Goal: Transaction & Acquisition: Purchase product/service

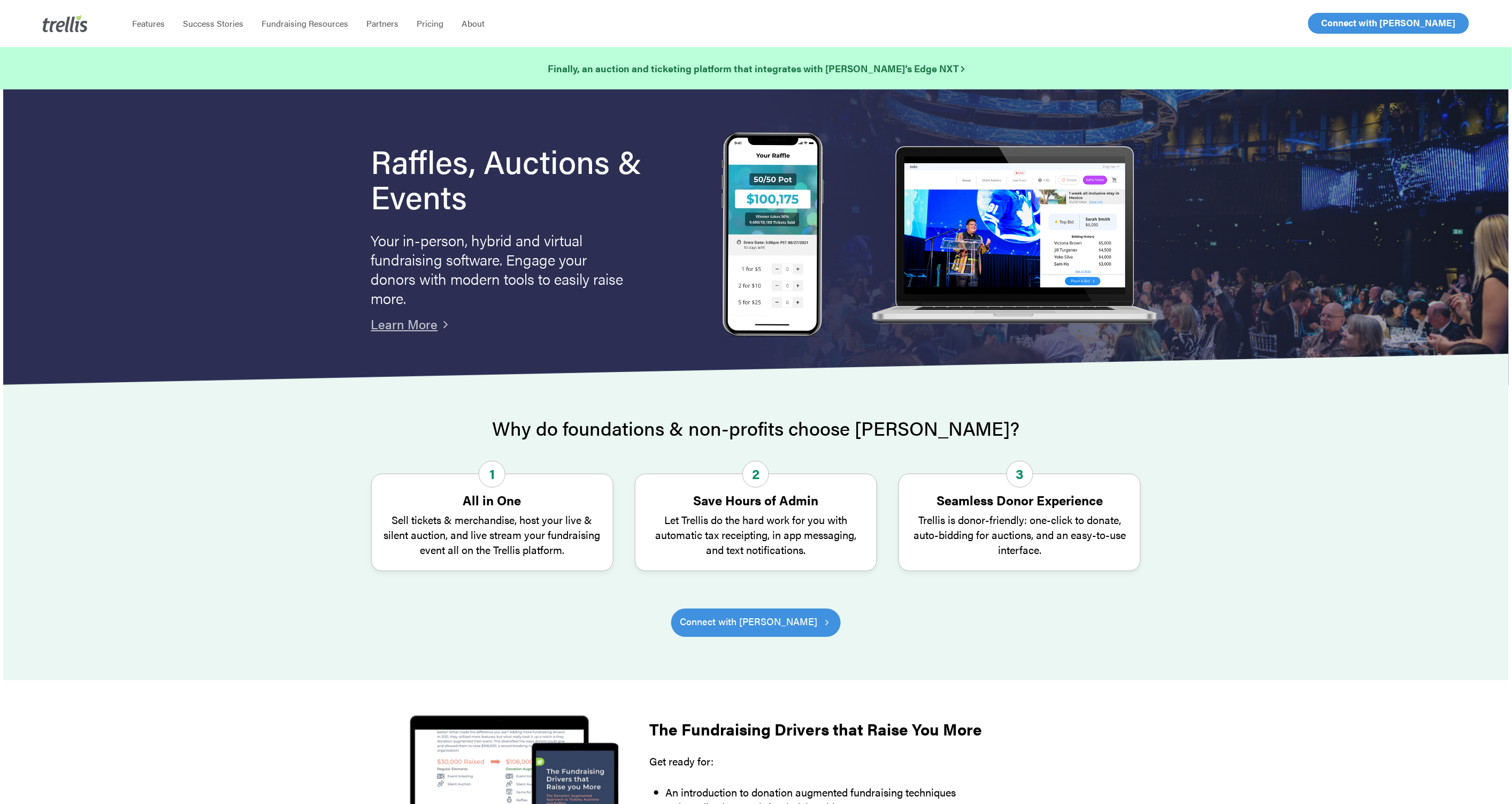
click at [1322, 26] on span "Log In" at bounding box center [1334, 22] width 26 height 12
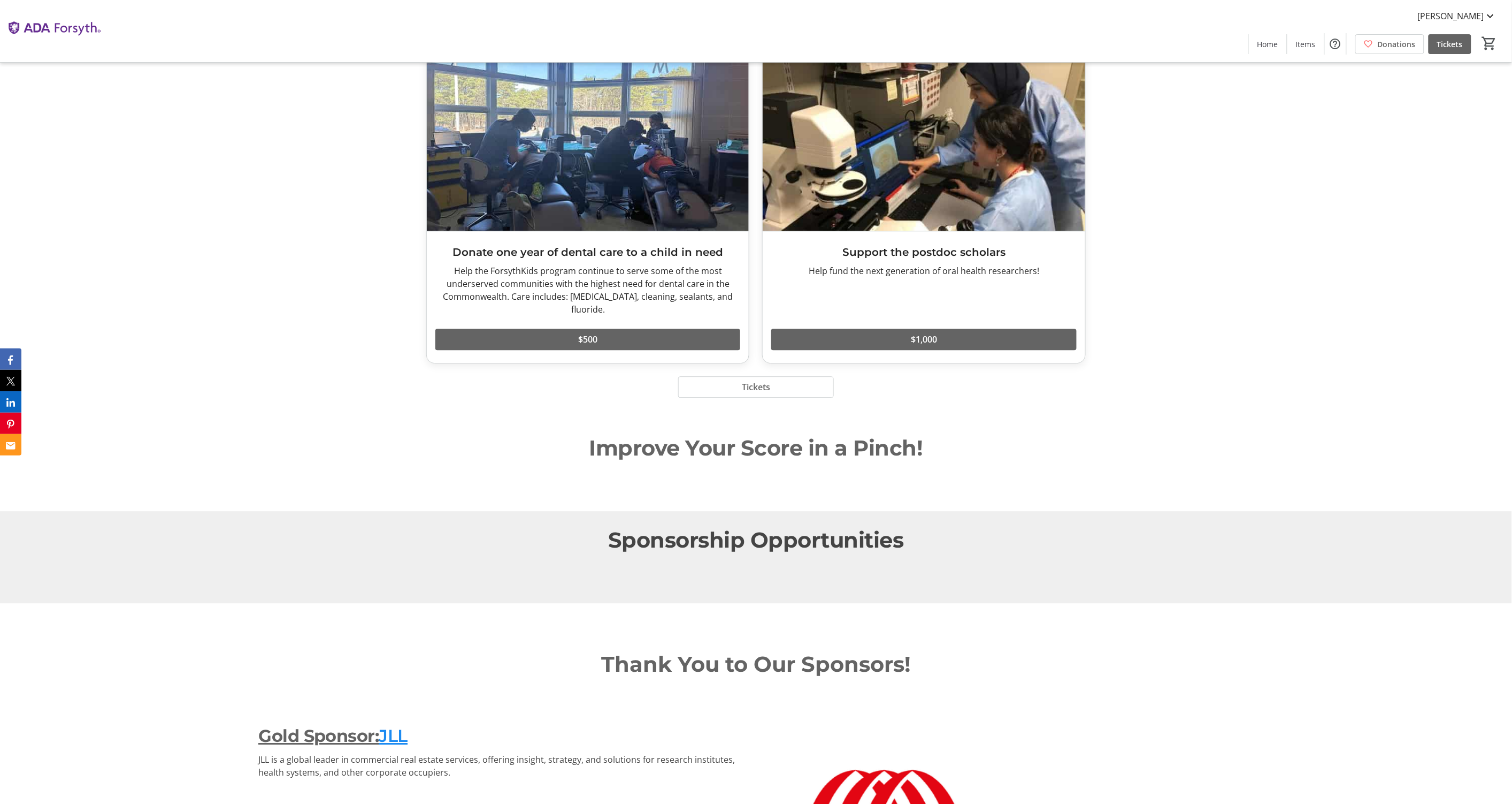
scroll to position [3254, 0]
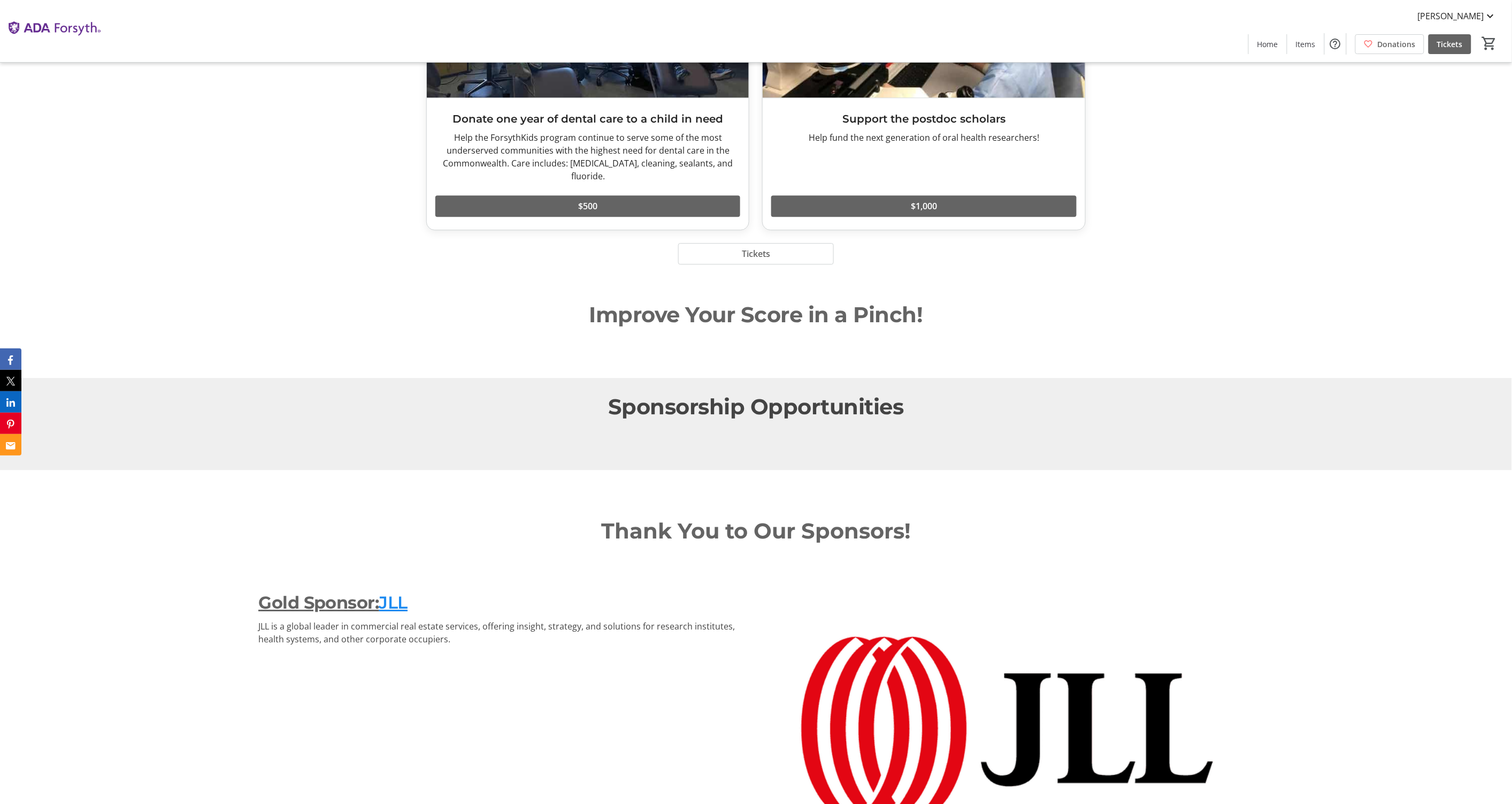
click at [695, 419] on span "Sponsorship Opportunities" at bounding box center [756, 406] width 296 height 26
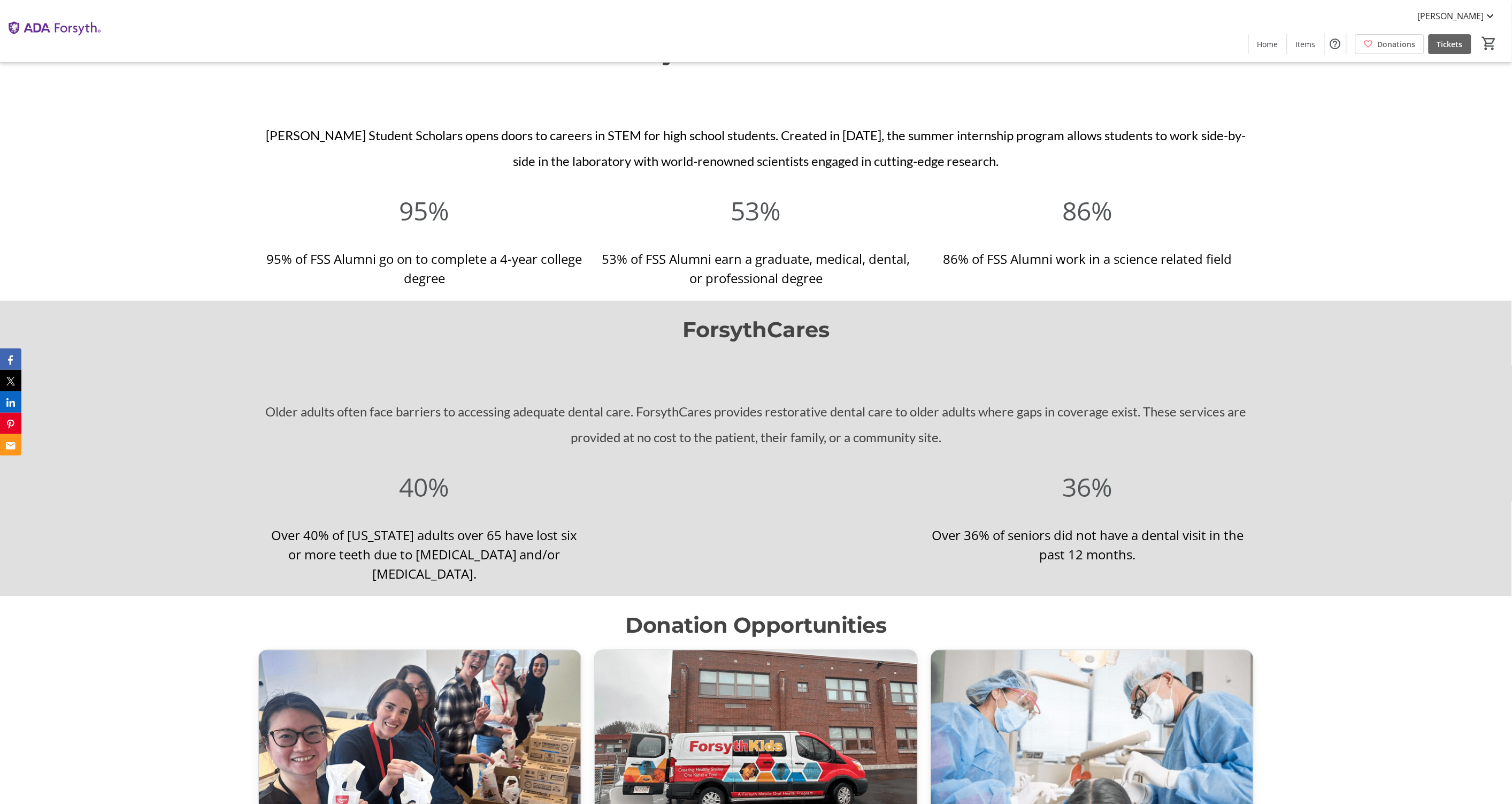
scroll to position [1889, 0]
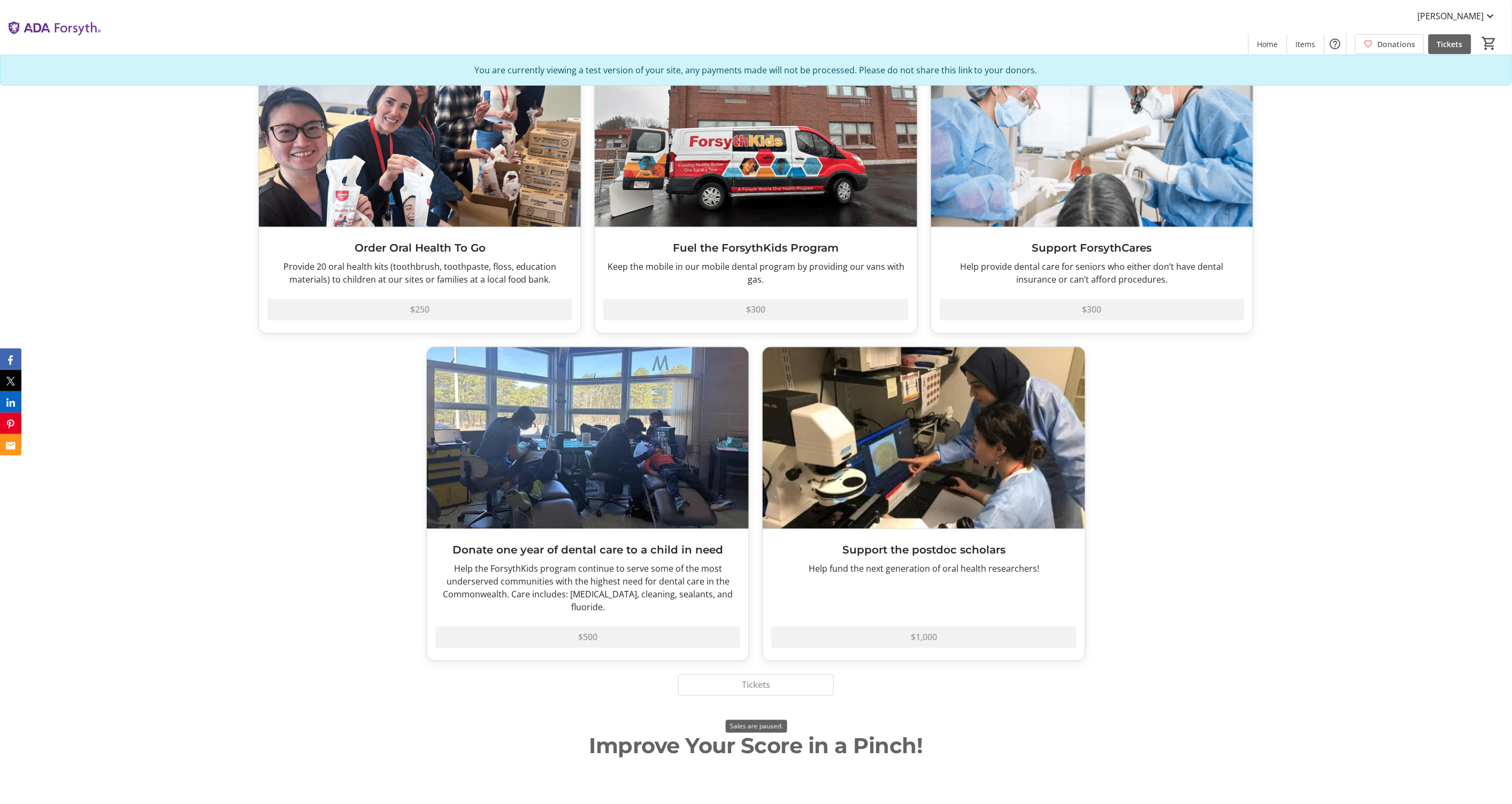
scroll to position [2824, 0]
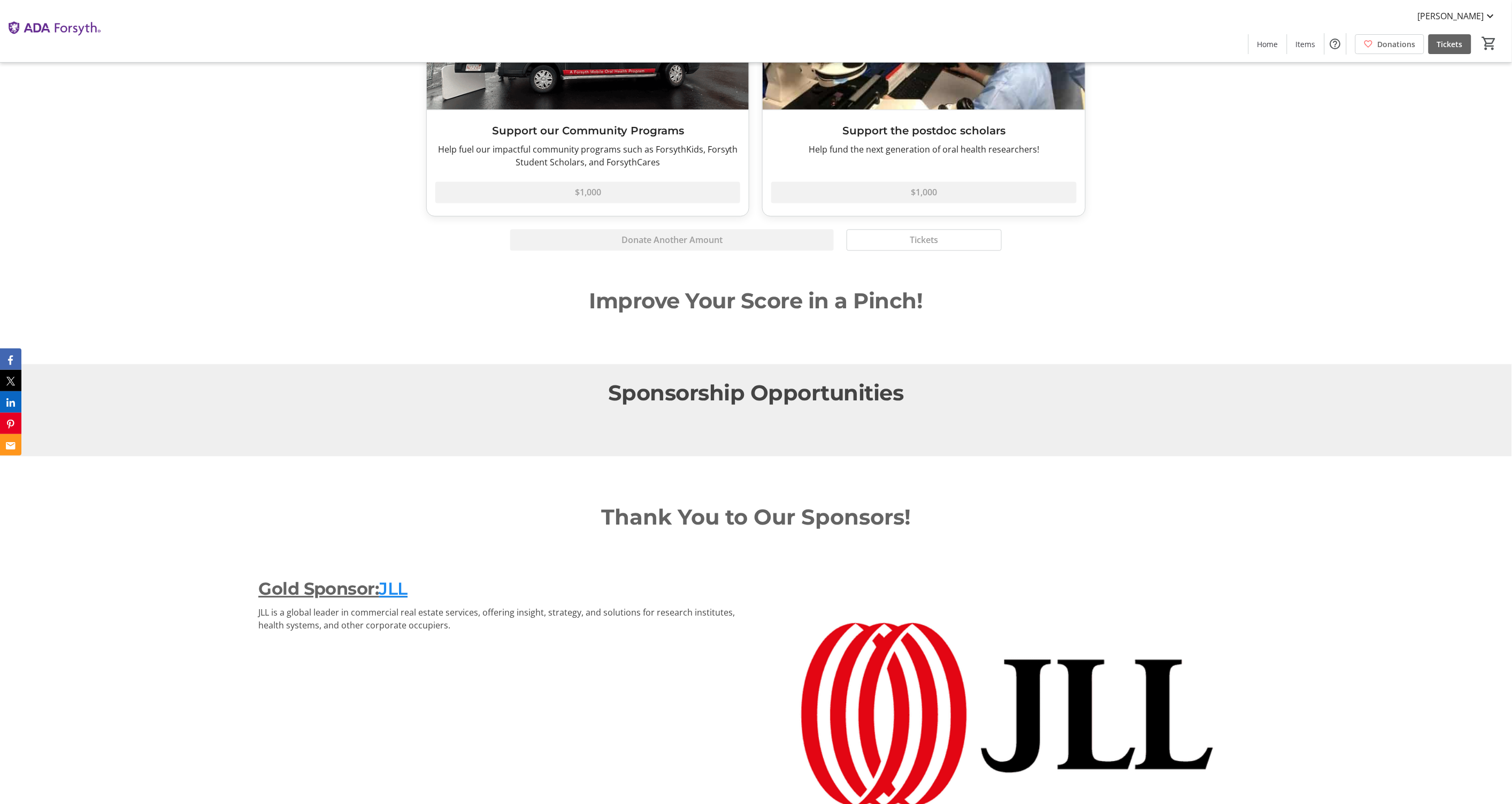
scroll to position [2806, 0]
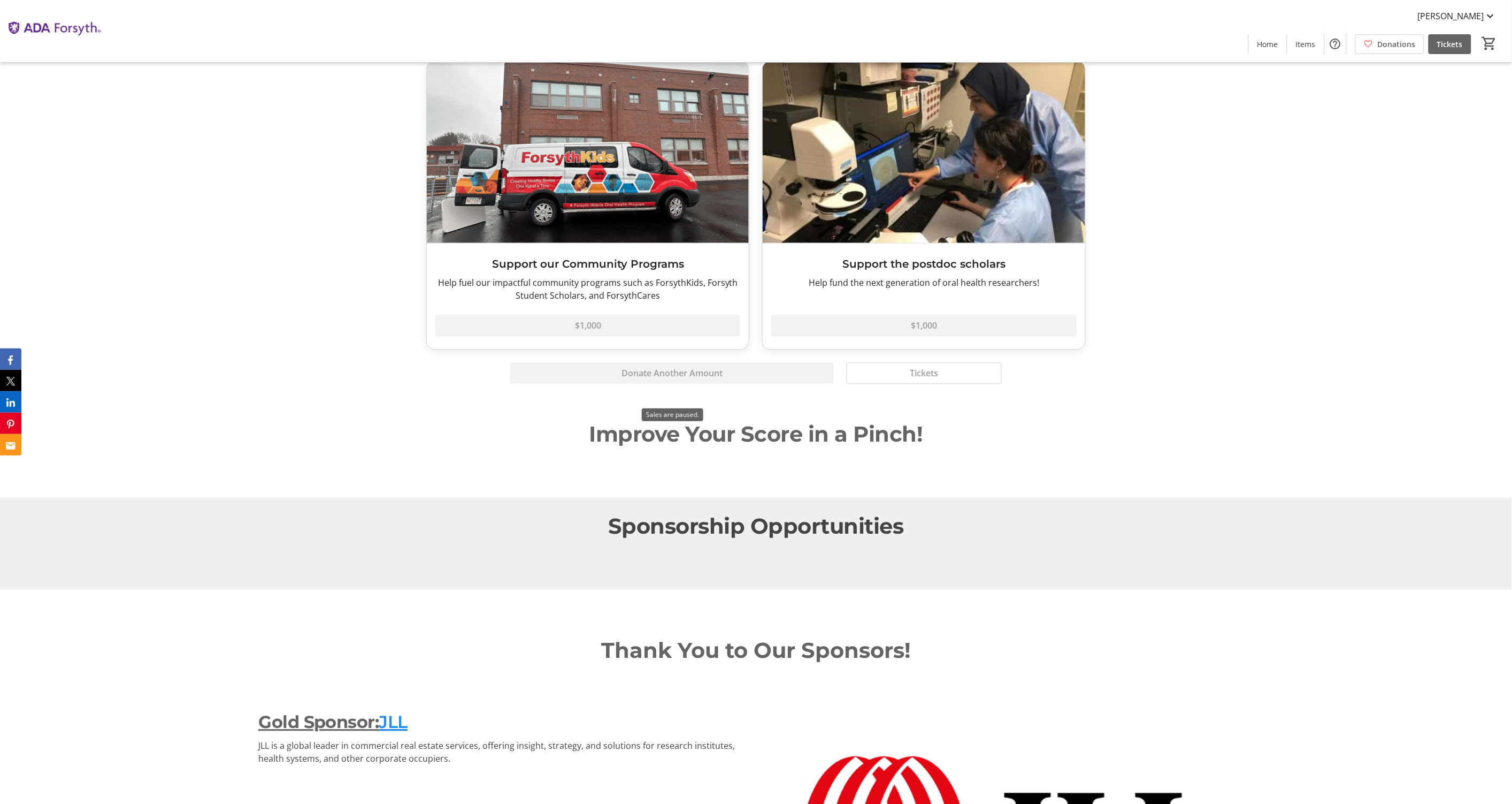
click at [726, 384] on div "Donate Another Amount" at bounding box center [672, 373] width 336 height 21
click at [696, 384] on div "Donate Another Amount" at bounding box center [672, 373] width 336 height 21
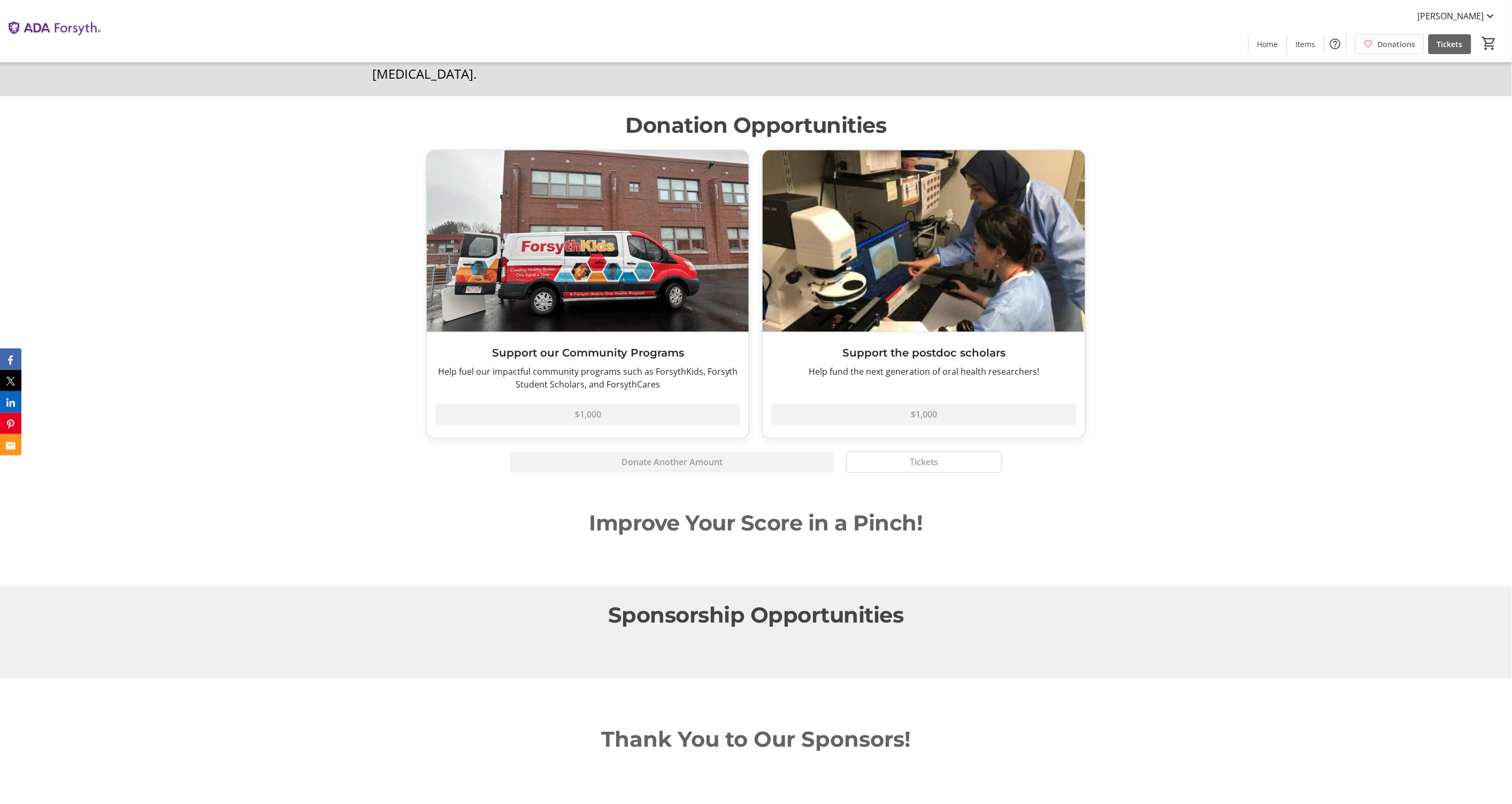
scroll to position [2585, 0]
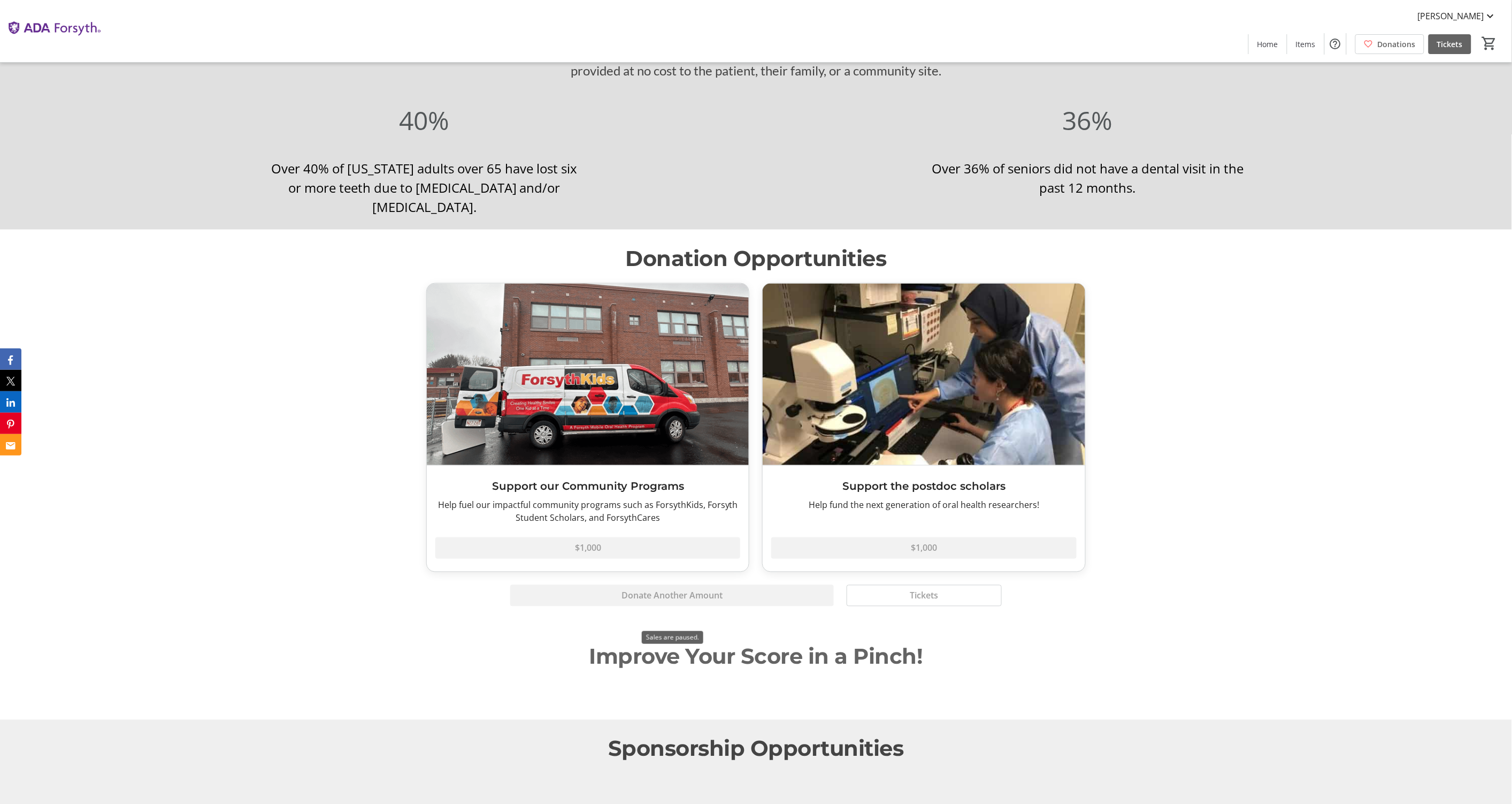
click at [732, 606] on div "Donate Another Amount" at bounding box center [672, 595] width 336 height 21
click at [753, 606] on div "Donate Another Amount" at bounding box center [672, 595] width 336 height 21
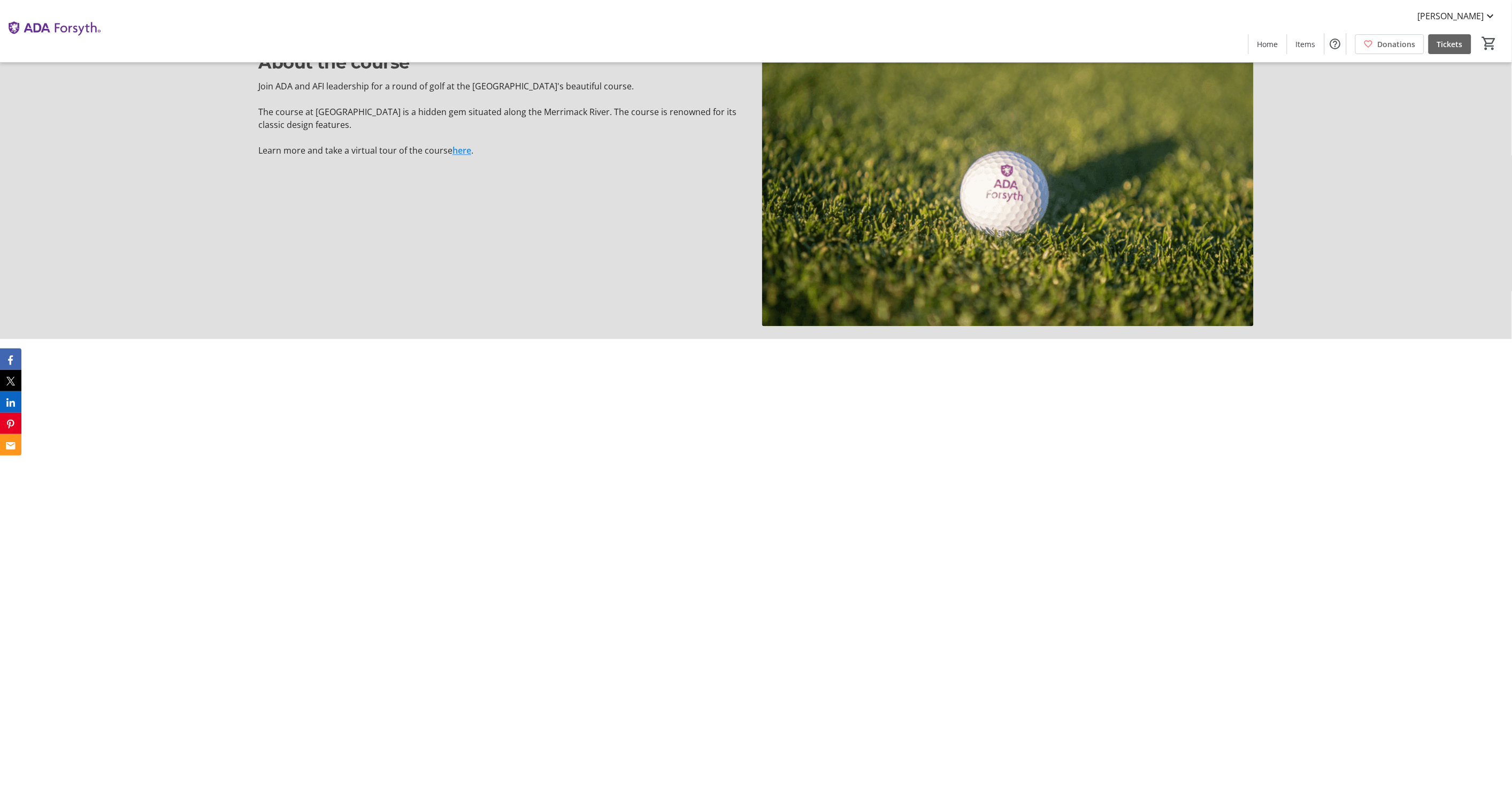
scroll to position [397, 0]
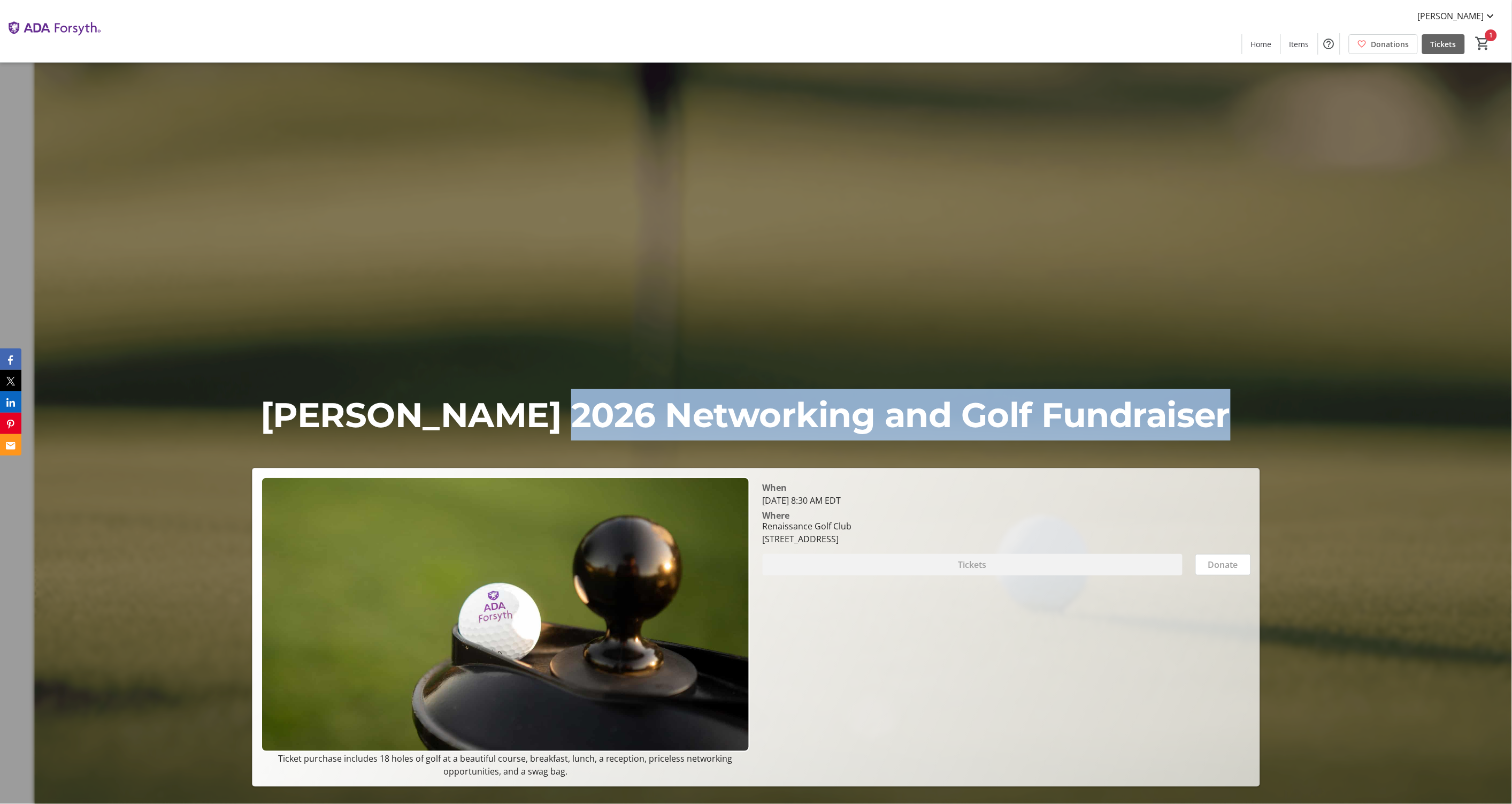
drag, startPoint x: 523, startPoint y: 414, endPoint x: 1210, endPoint y: 402, distance: 687.1
click at [1210, 402] on p "ADA Forsyth's 2026 Networking and Golf Fundraiser" at bounding box center [756, 414] width 991 height 52
copy p "2026 Networking and Golf Fundraiser"
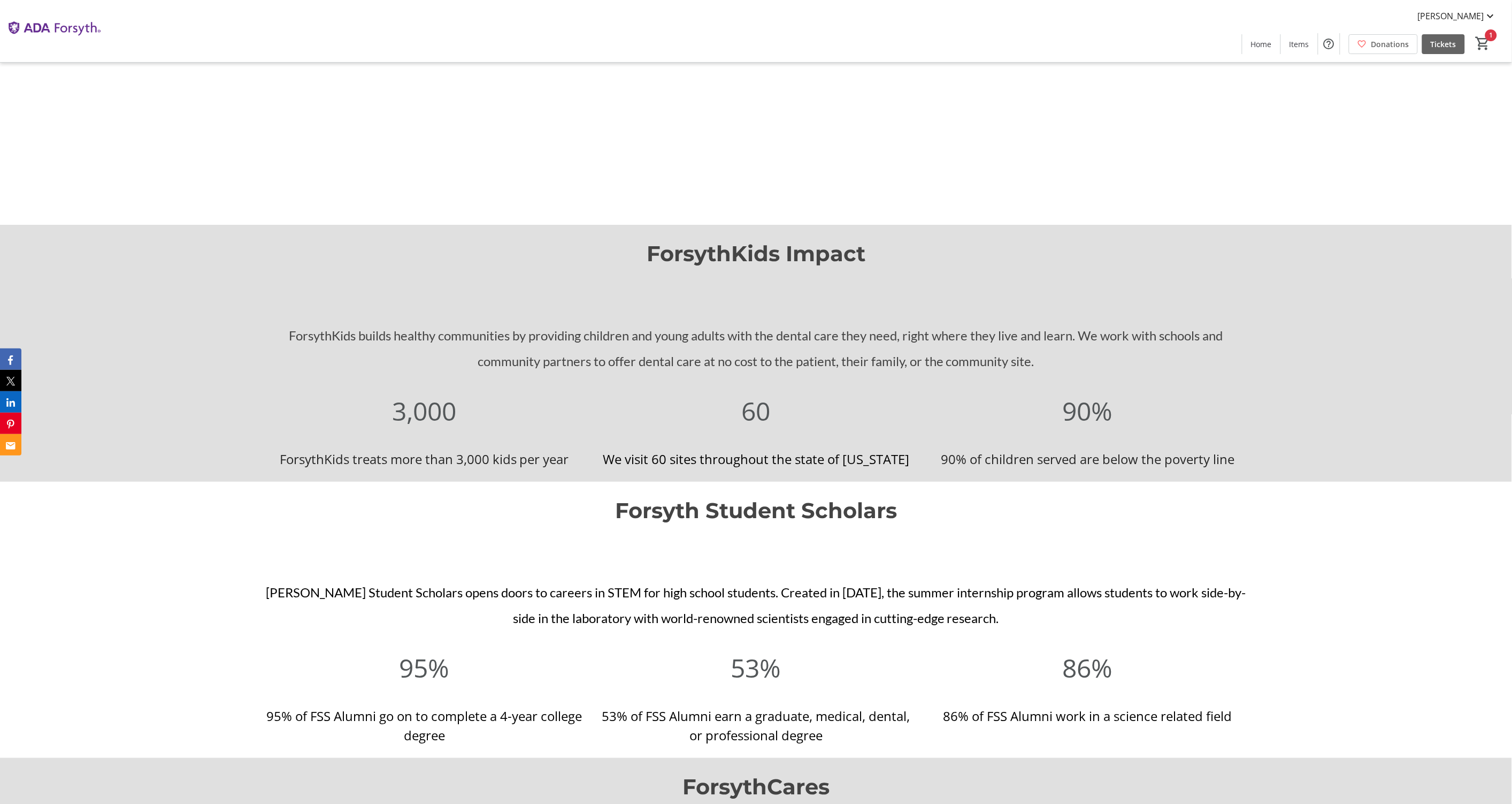
scroll to position [2072, 0]
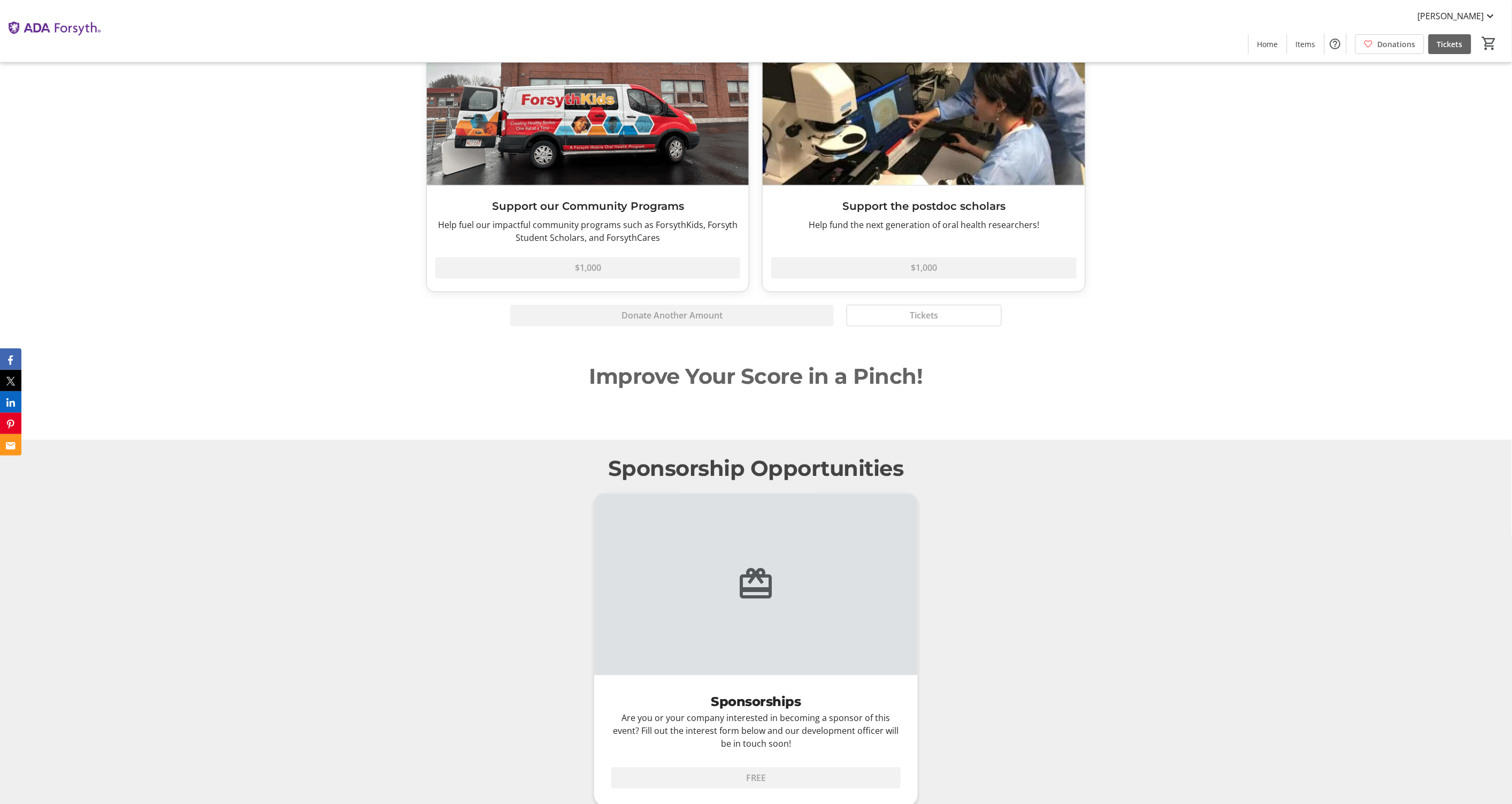
scroll to position [3440, 0]
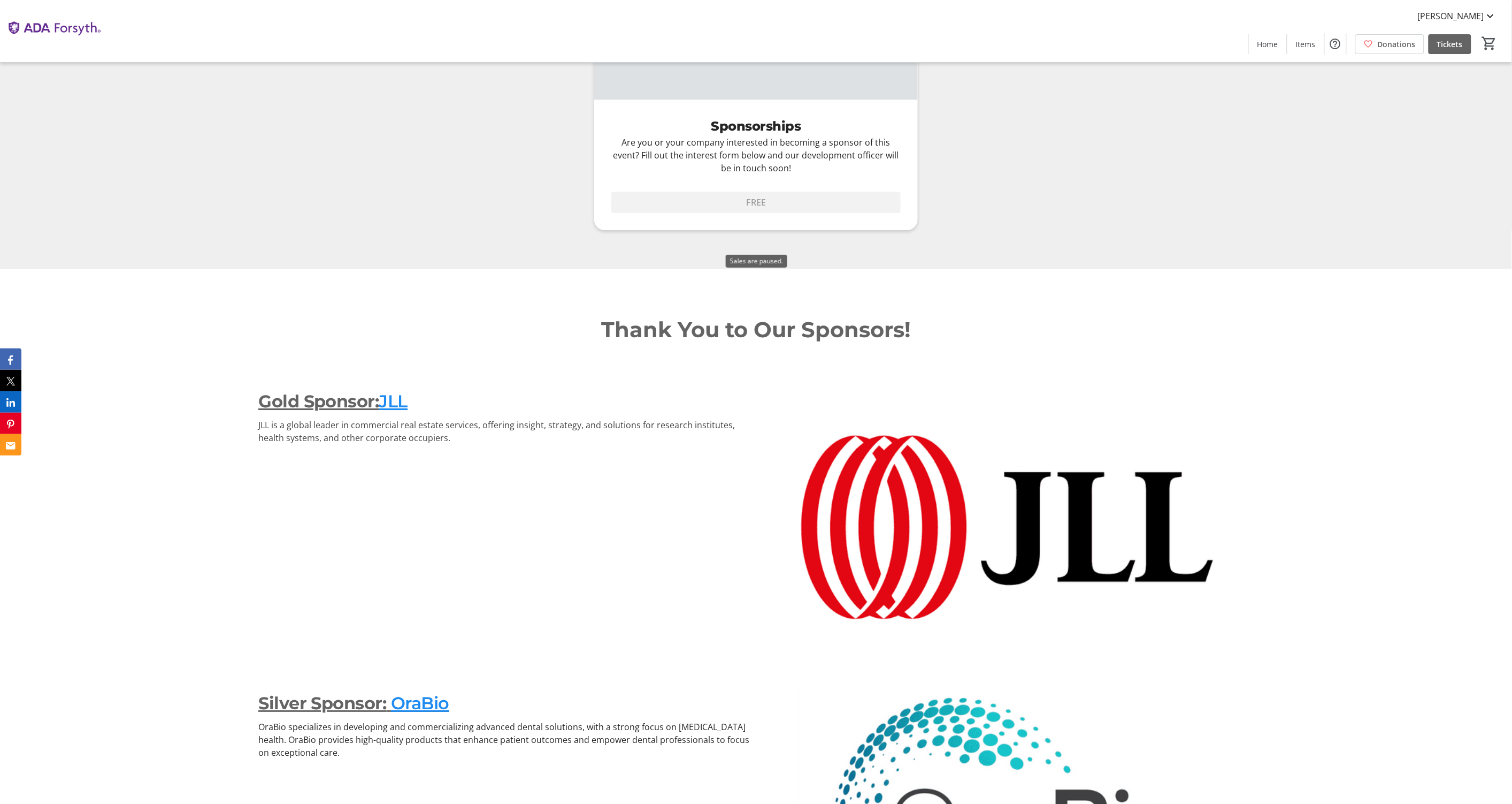
click at [808, 225] on div "FREE" at bounding box center [756, 206] width 323 height 47
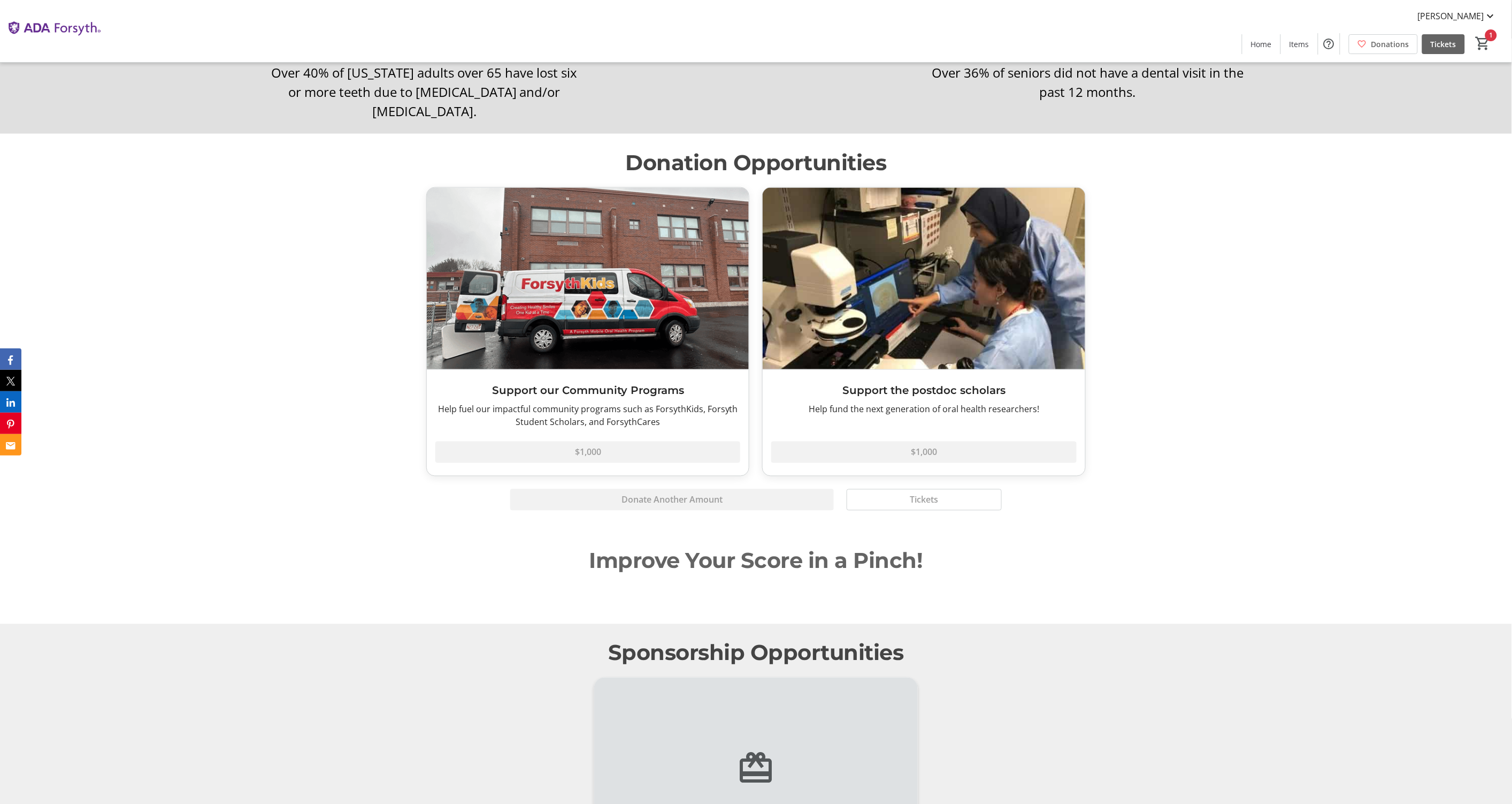
scroll to position [2466, 0]
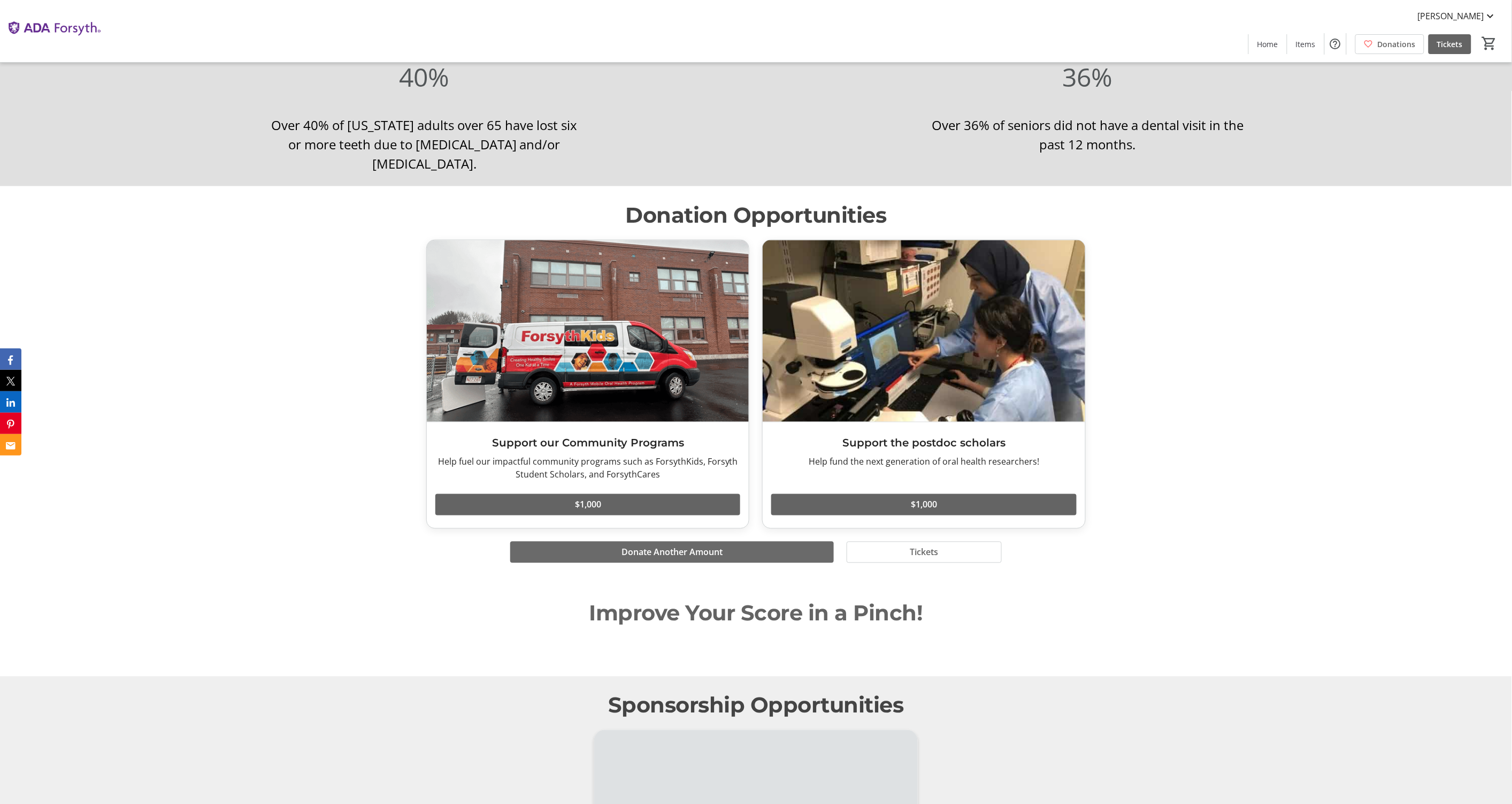
scroll to position [3282, 0]
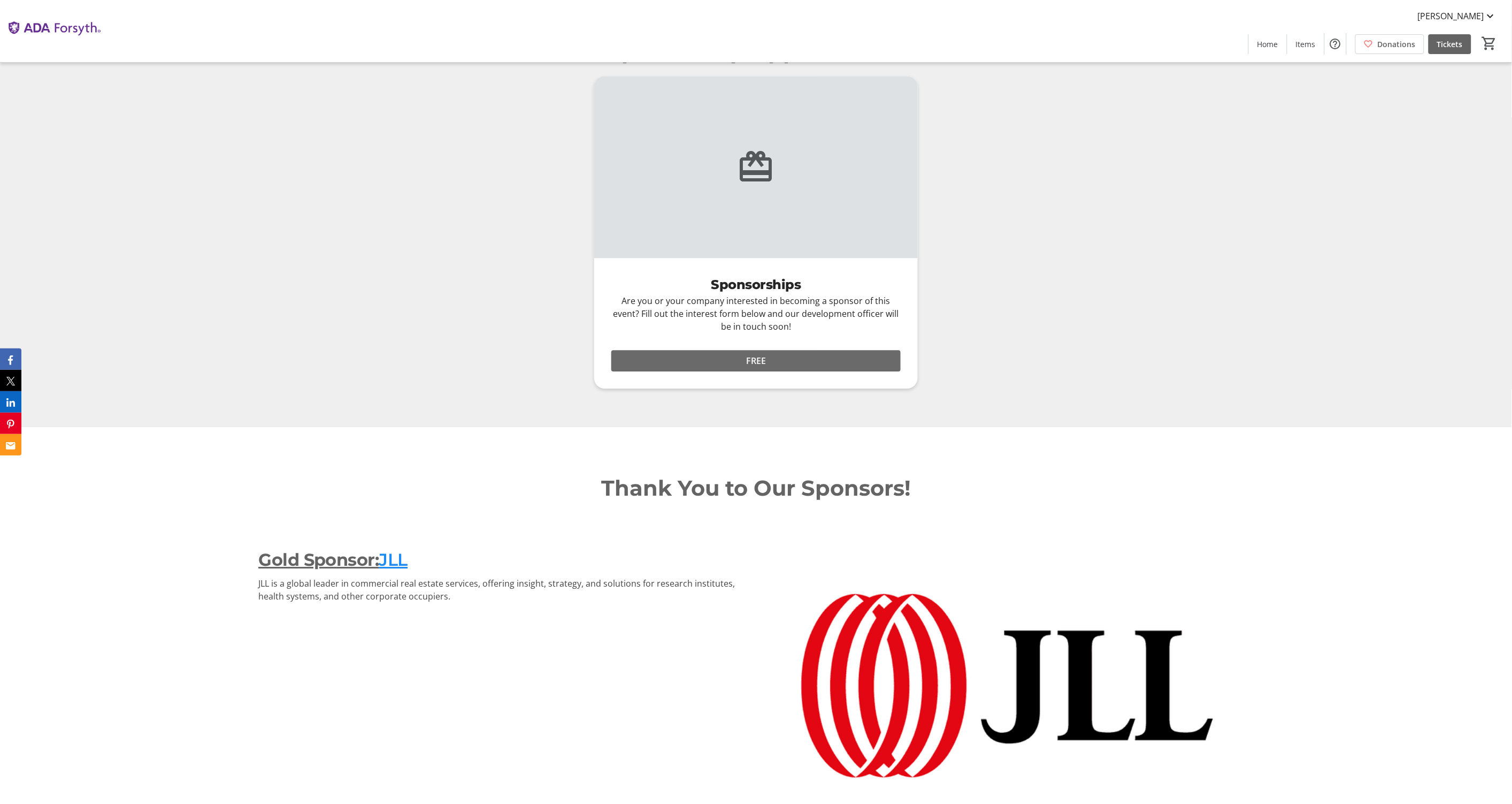
click at [807, 373] on span at bounding box center [755, 360] width 289 height 26
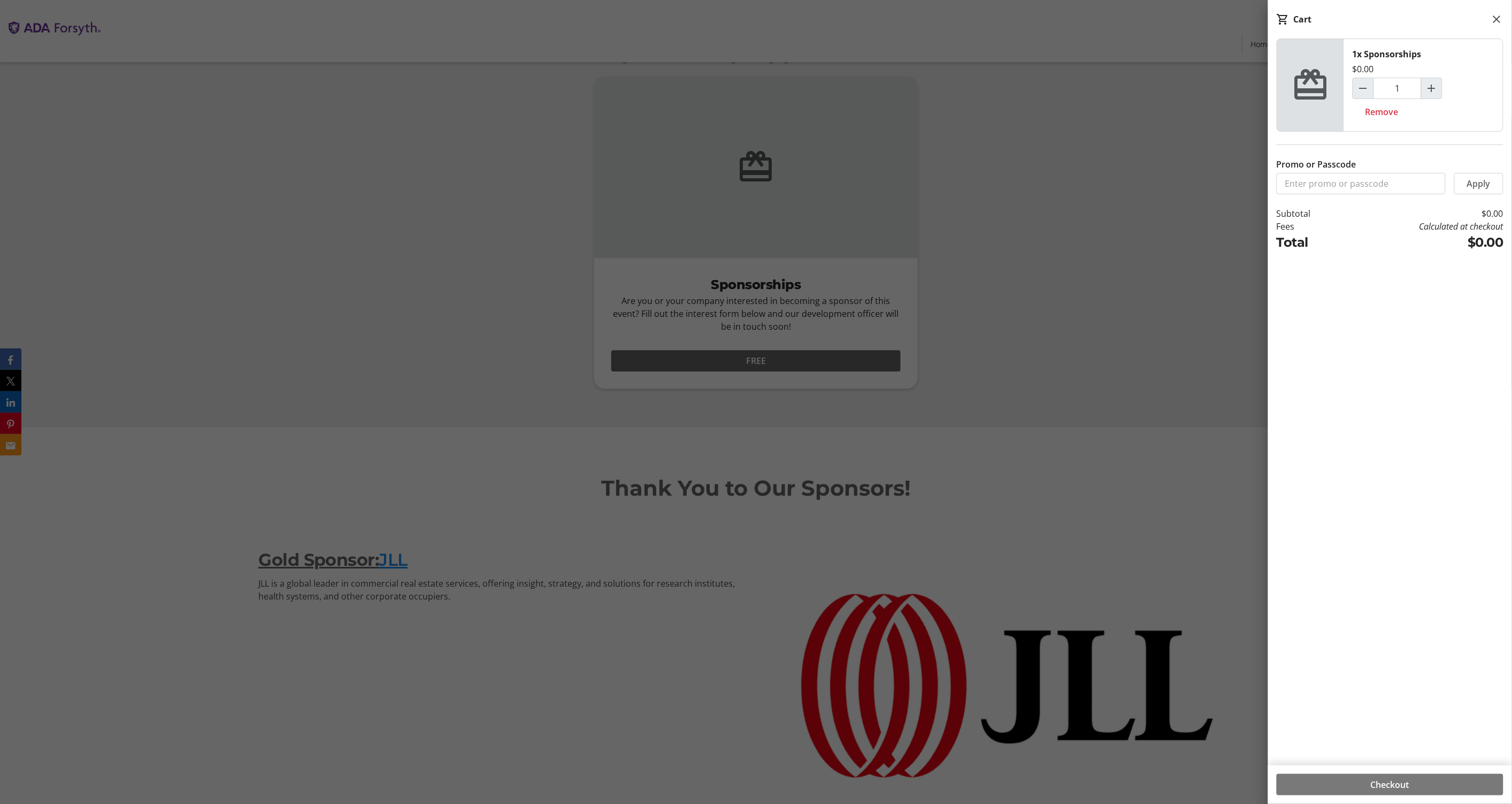
click at [1398, 783] on span "Checkout" at bounding box center [1390, 784] width 38 height 12
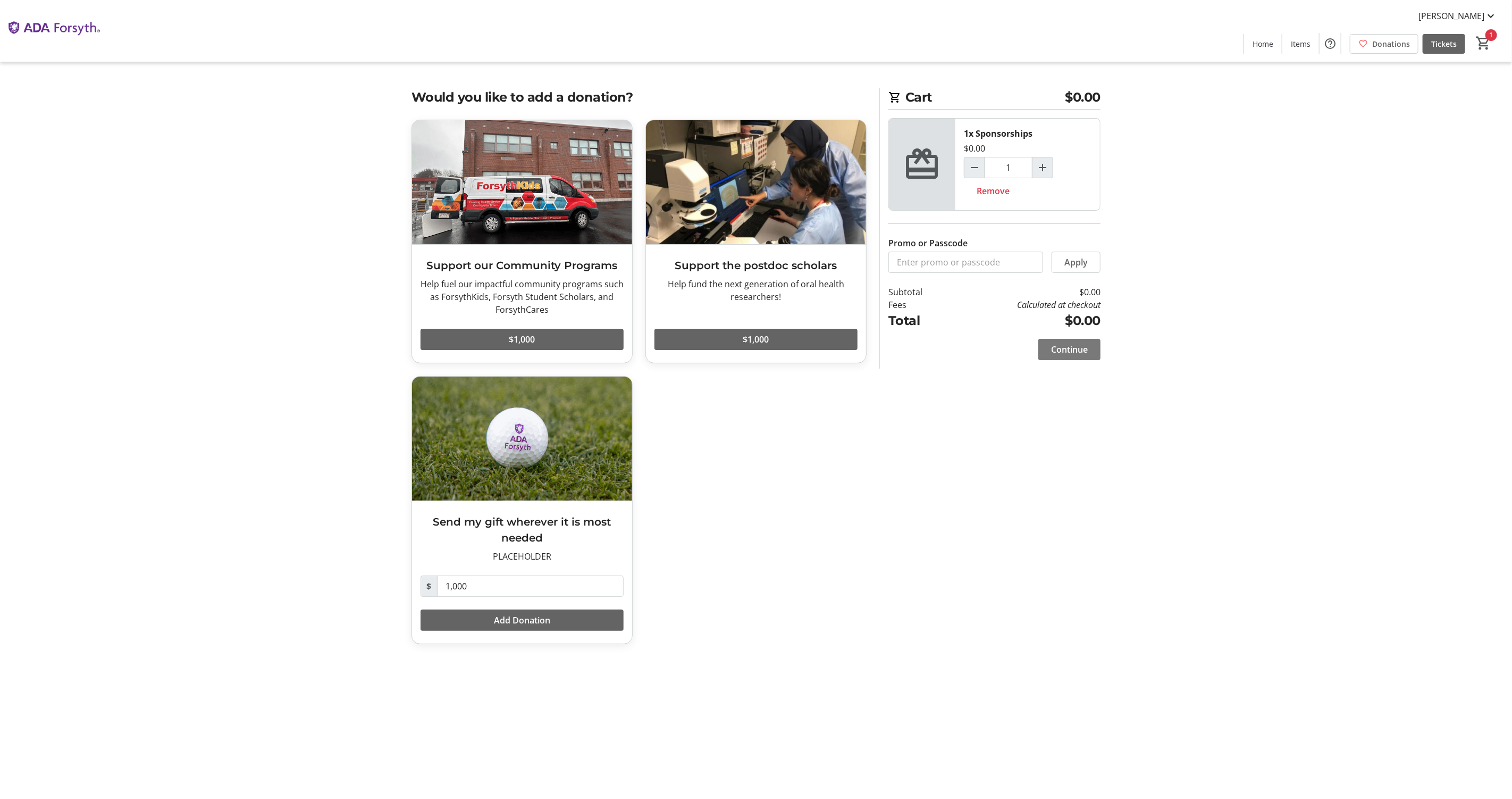
click at [1094, 347] on span at bounding box center [1069, 349] width 63 height 26
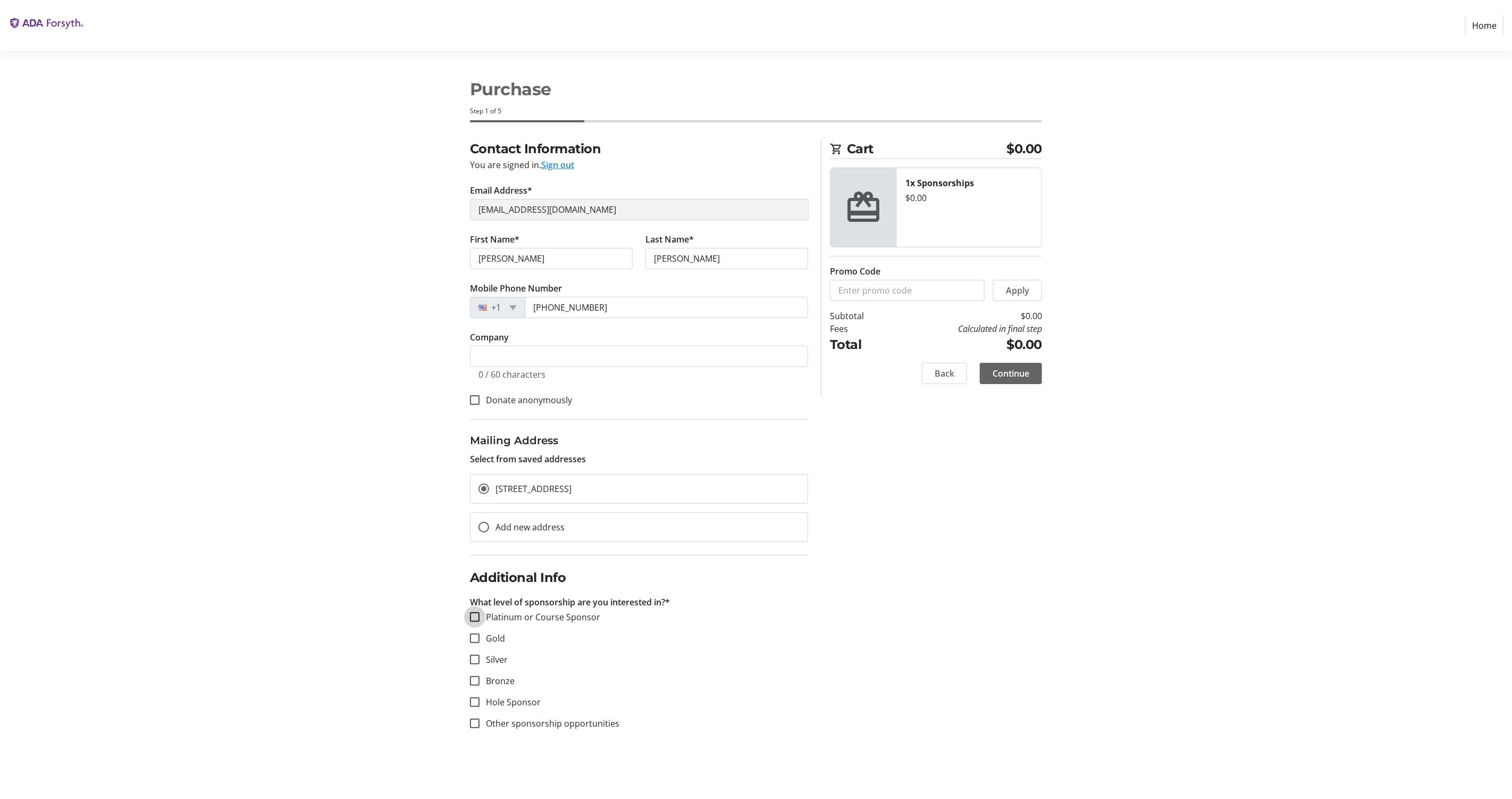
click at [477, 620] on input "Platinum or Course Sponsor" at bounding box center [474, 617] width 9 height 9
checkbox input "true"
drag, startPoint x: 486, startPoint y: 645, endPoint x: 486, endPoint y: 639, distance: 6.0
click at [485, 643] on div at bounding box center [474, 638] width 26 height 26
checkbox input "true"
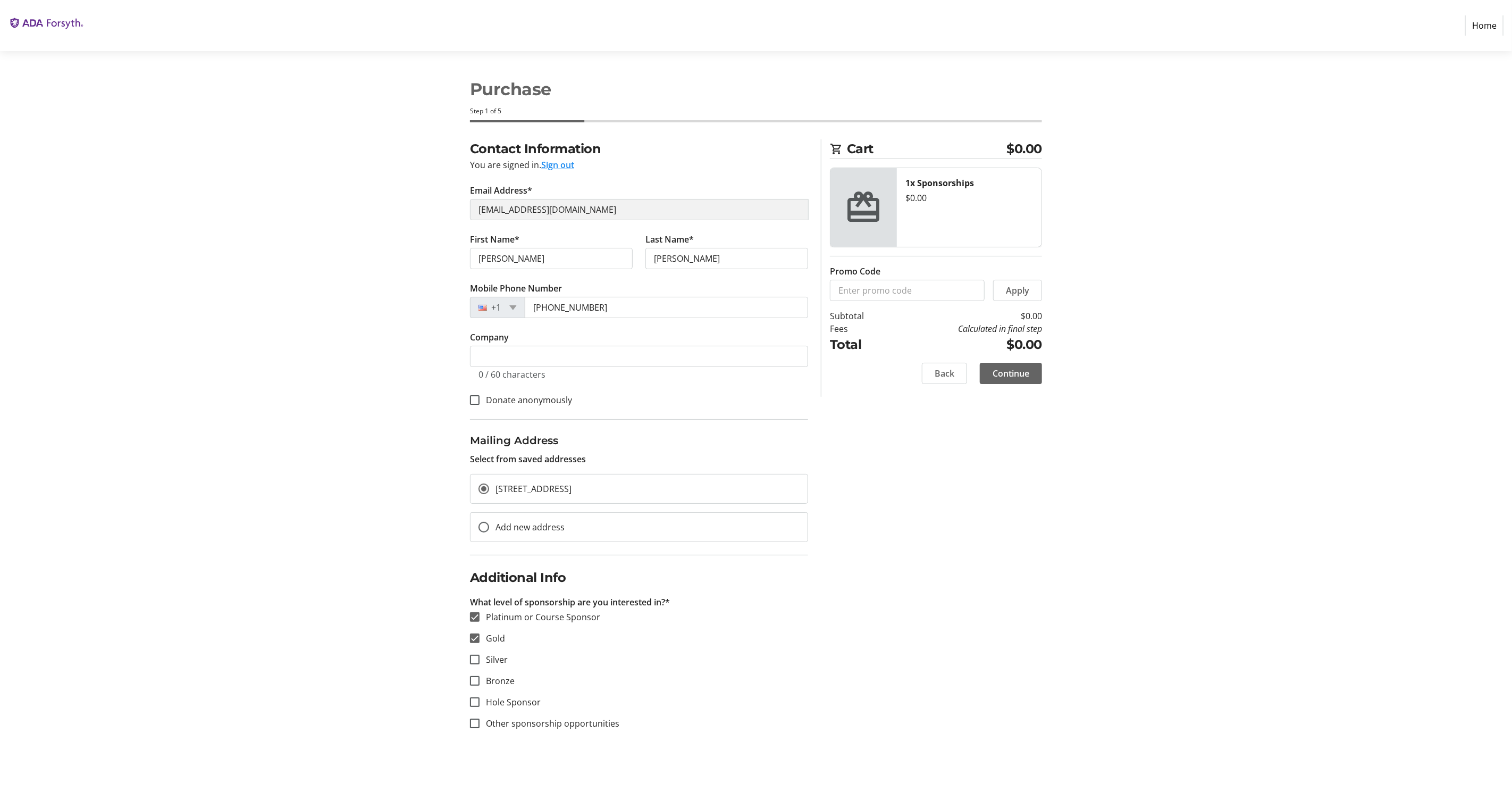
click at [491, 667] on section "Platinum or Course Sponsor Gold Silver Bronze Hole Sponsor Other sponsorship op…" at bounding box center [638, 670] width 338 height 120
click at [499, 659] on label "Silver" at bounding box center [493, 659] width 28 height 12
click at [479, 659] on input "Silver" at bounding box center [474, 660] width 9 height 9
checkbox input "true"
click at [506, 685] on label "Bronze" at bounding box center [496, 679] width 35 height 12
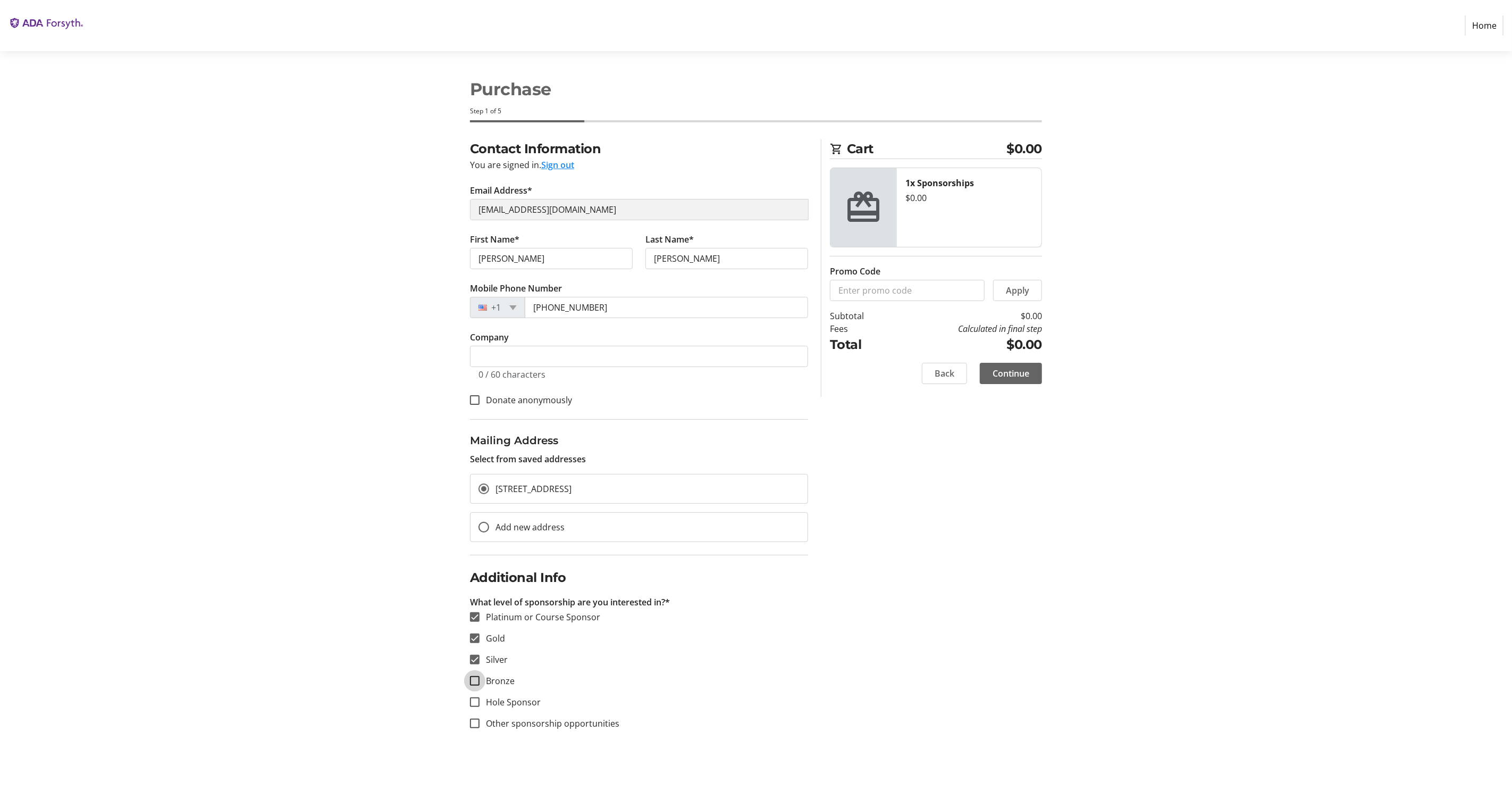
click at [479, 685] on input "Bronze" at bounding box center [474, 680] width 9 height 9
checkbox input "true"
click at [512, 702] on label "Hole Sponsor" at bounding box center [509, 701] width 61 height 12
click at [479, 702] on input "Hole Sponsor" at bounding box center [474, 702] width 9 height 9
checkbox input "true"
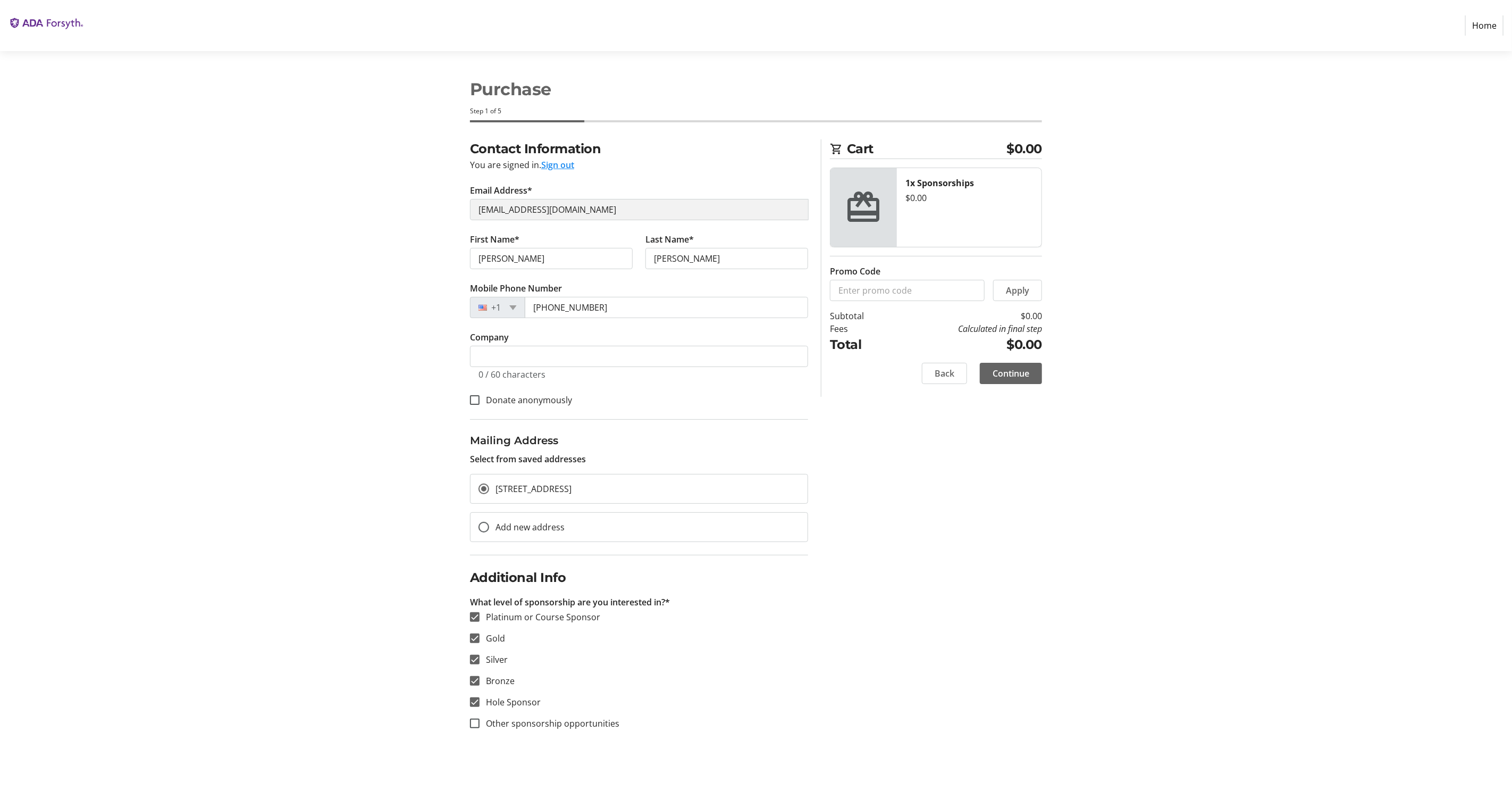
click at [533, 724] on label "Other sponsorship opportunities" at bounding box center [548, 722] width 139 height 12
click at [479, 724] on input "Other sponsorship opportunities" at bounding box center [474, 723] width 9 height 9
click at [528, 723] on label "Other sponsorship opportunities" at bounding box center [548, 722] width 139 height 12
click at [479, 723] on input "Other sponsorship opportunities" at bounding box center [474, 723] width 9 height 9
checkbox input "false"
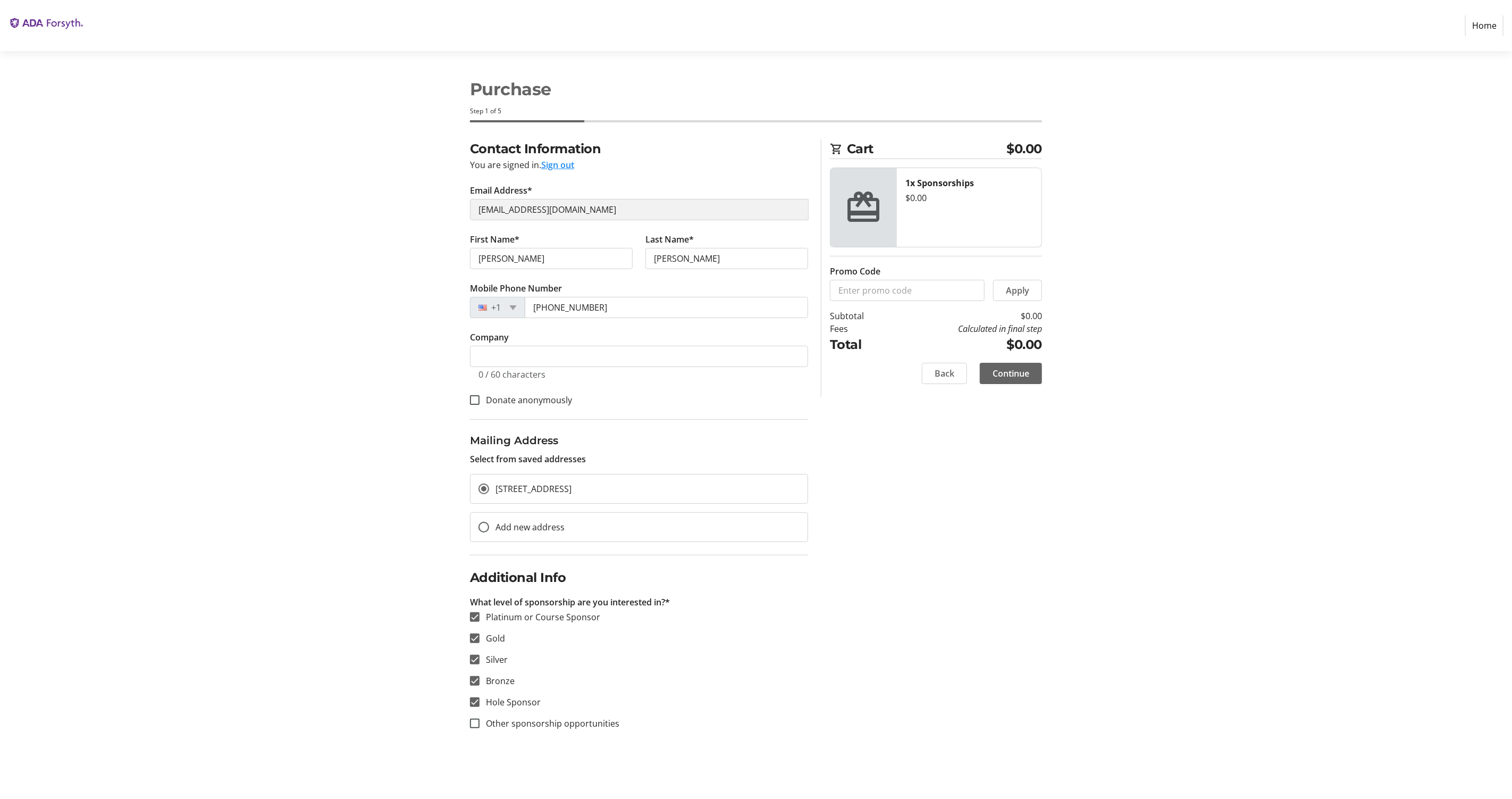
click at [514, 699] on label "Hole Sponsor" at bounding box center [509, 701] width 61 height 12
click at [479, 699] on input "Hole Sponsor" at bounding box center [474, 702] width 9 height 9
checkbox input "false"
click at [507, 682] on label "Bronze" at bounding box center [496, 679] width 35 height 12
click at [479, 682] on input "Bronze" at bounding box center [474, 680] width 9 height 9
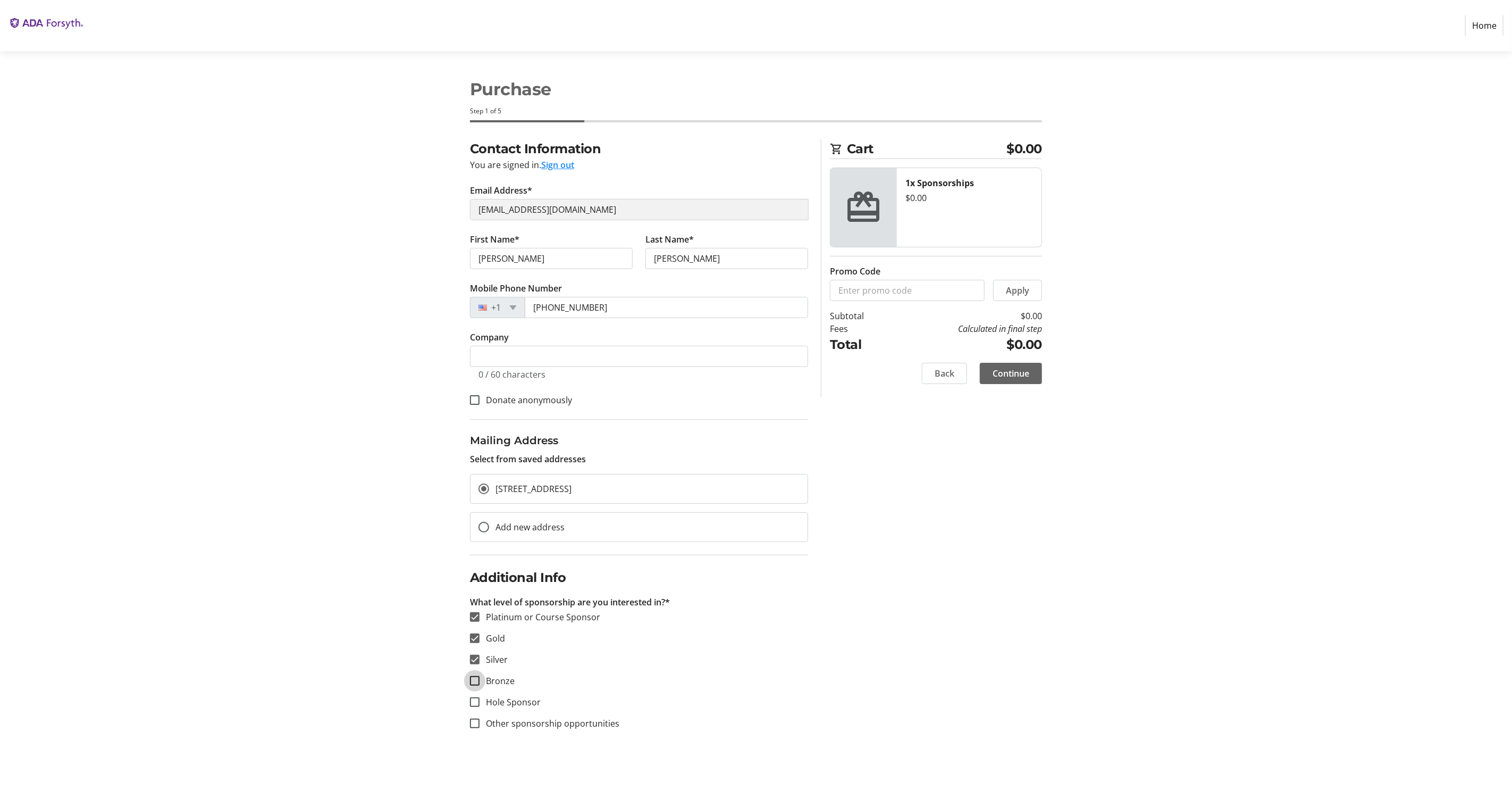
checkbox input "false"
click at [495, 660] on label "Silver" at bounding box center [493, 659] width 28 height 12
click at [479, 660] on input "Silver" at bounding box center [474, 660] width 9 height 9
checkbox input "false"
click at [957, 377] on span at bounding box center [944, 373] width 45 height 26
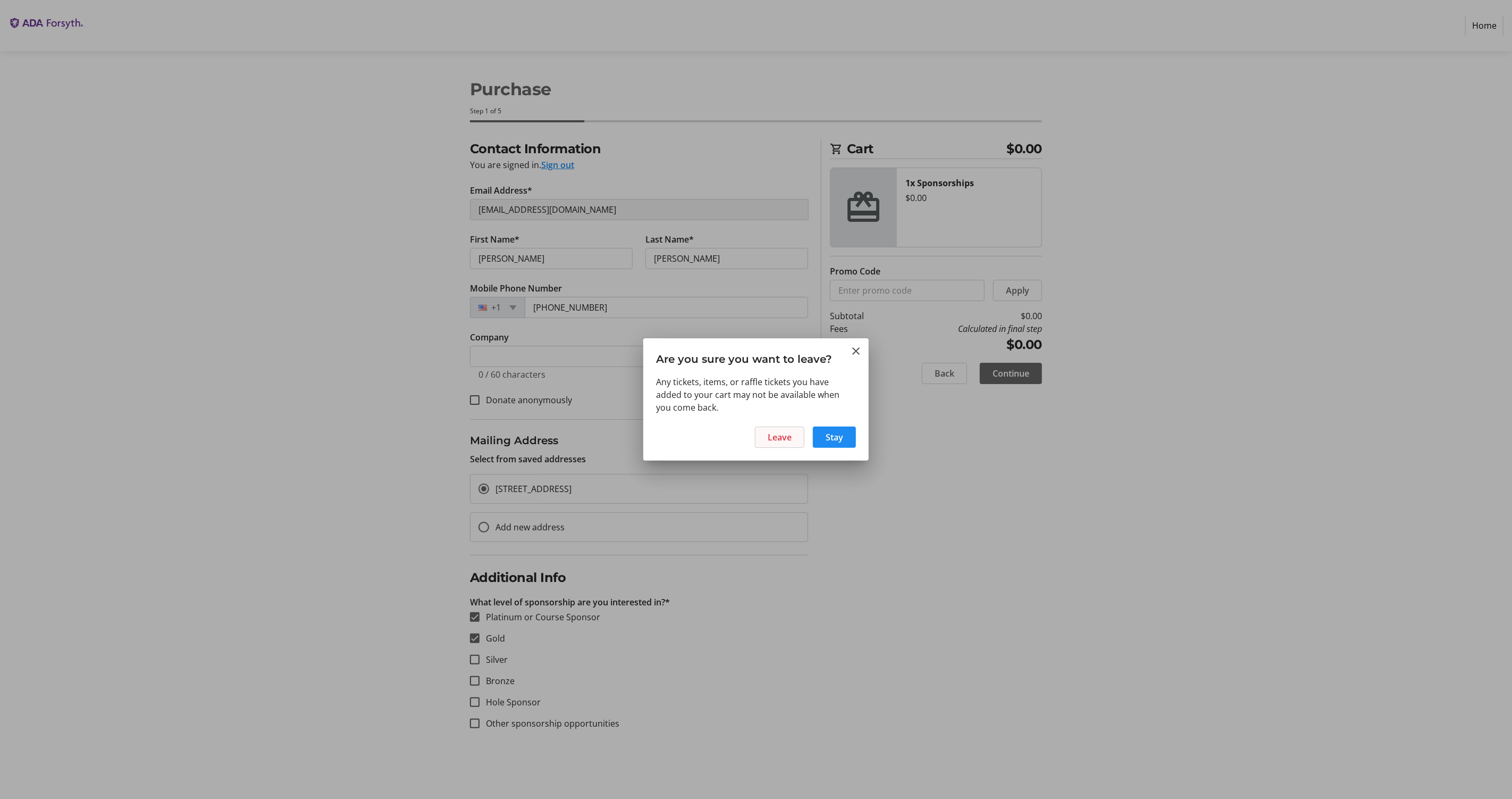
click at [793, 439] on span at bounding box center [779, 437] width 48 height 26
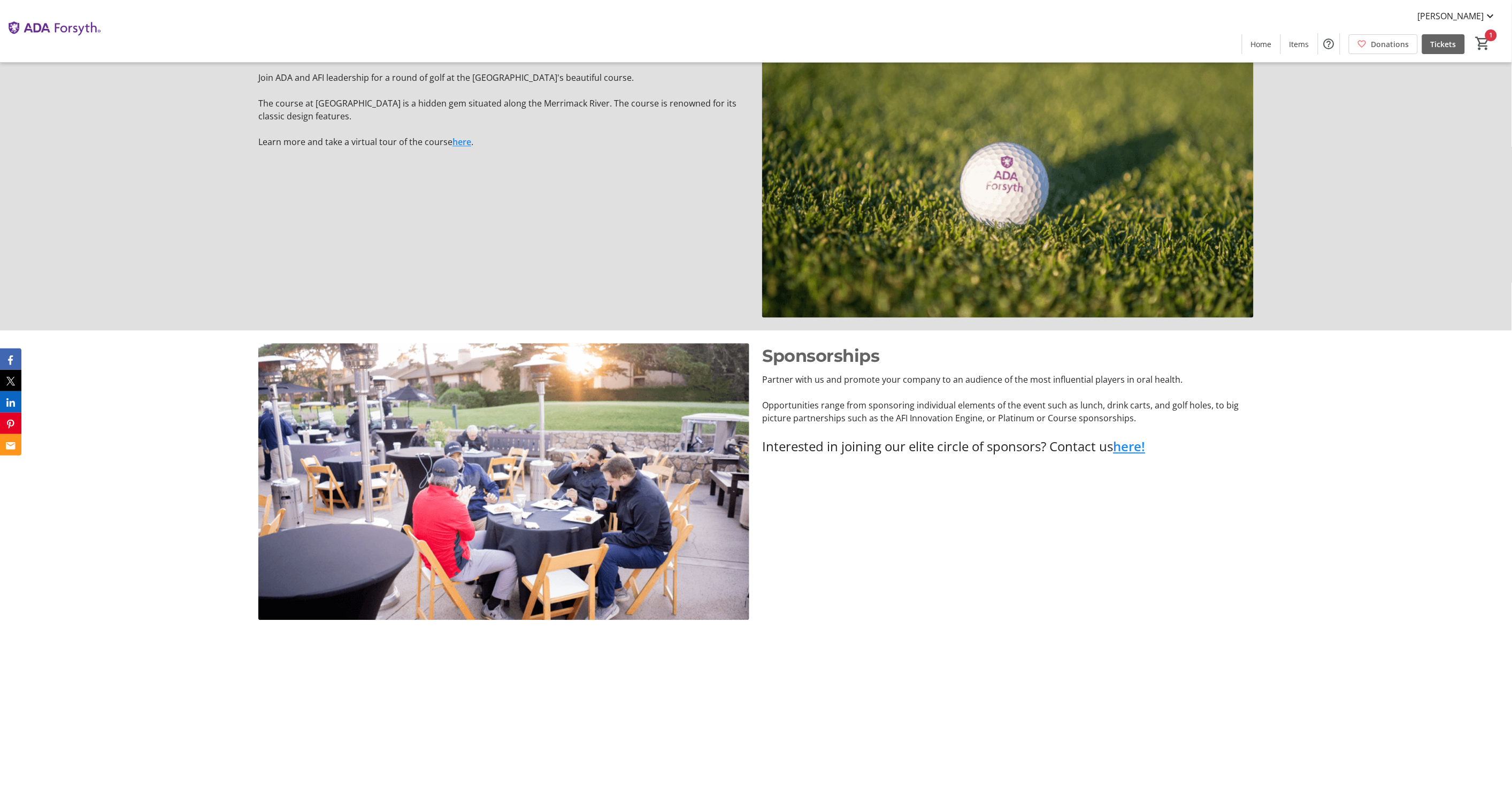
scroll to position [1138, 0]
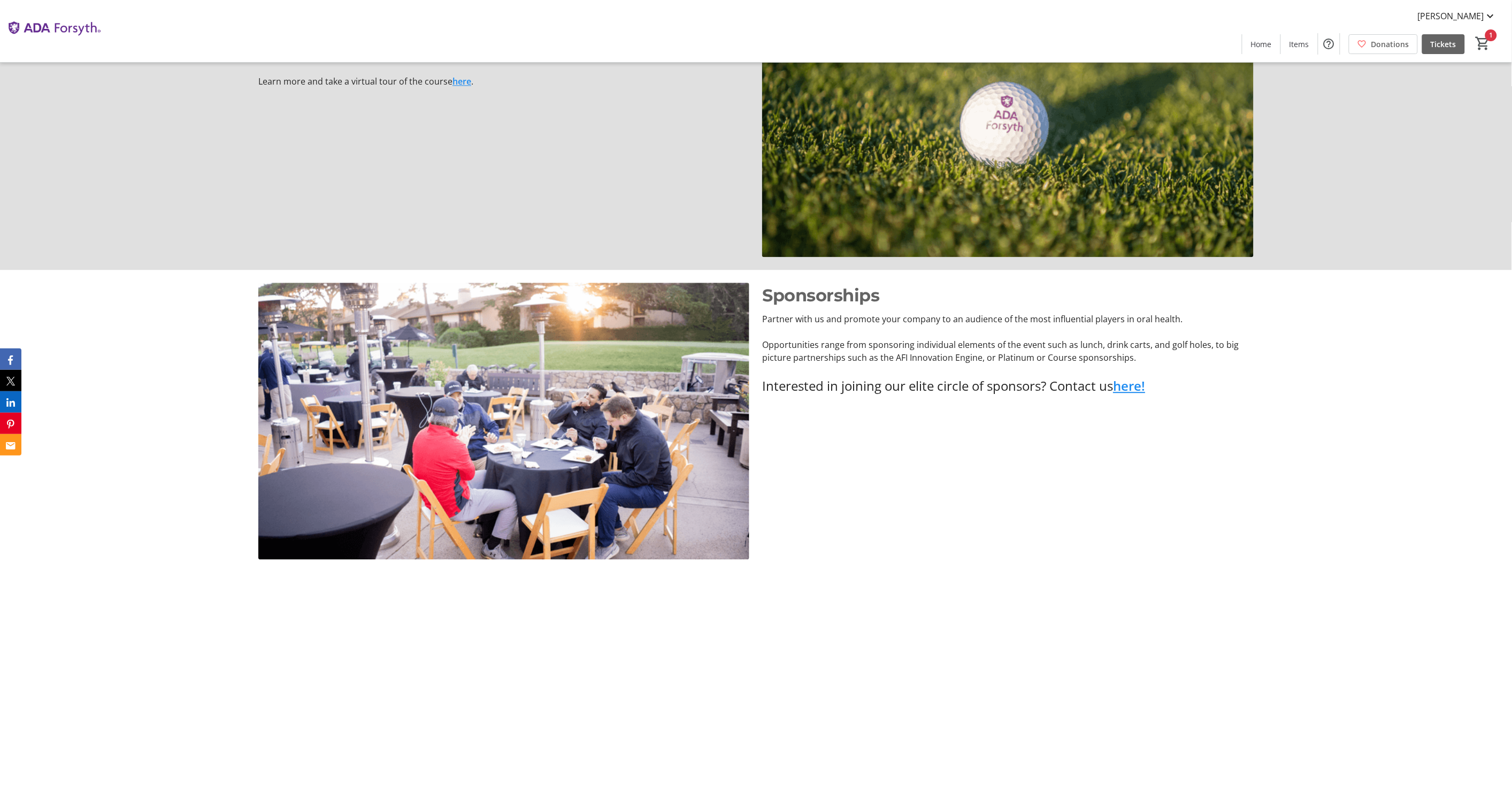
click at [1134, 389] on link "here!" at bounding box center [1129, 385] width 32 height 17
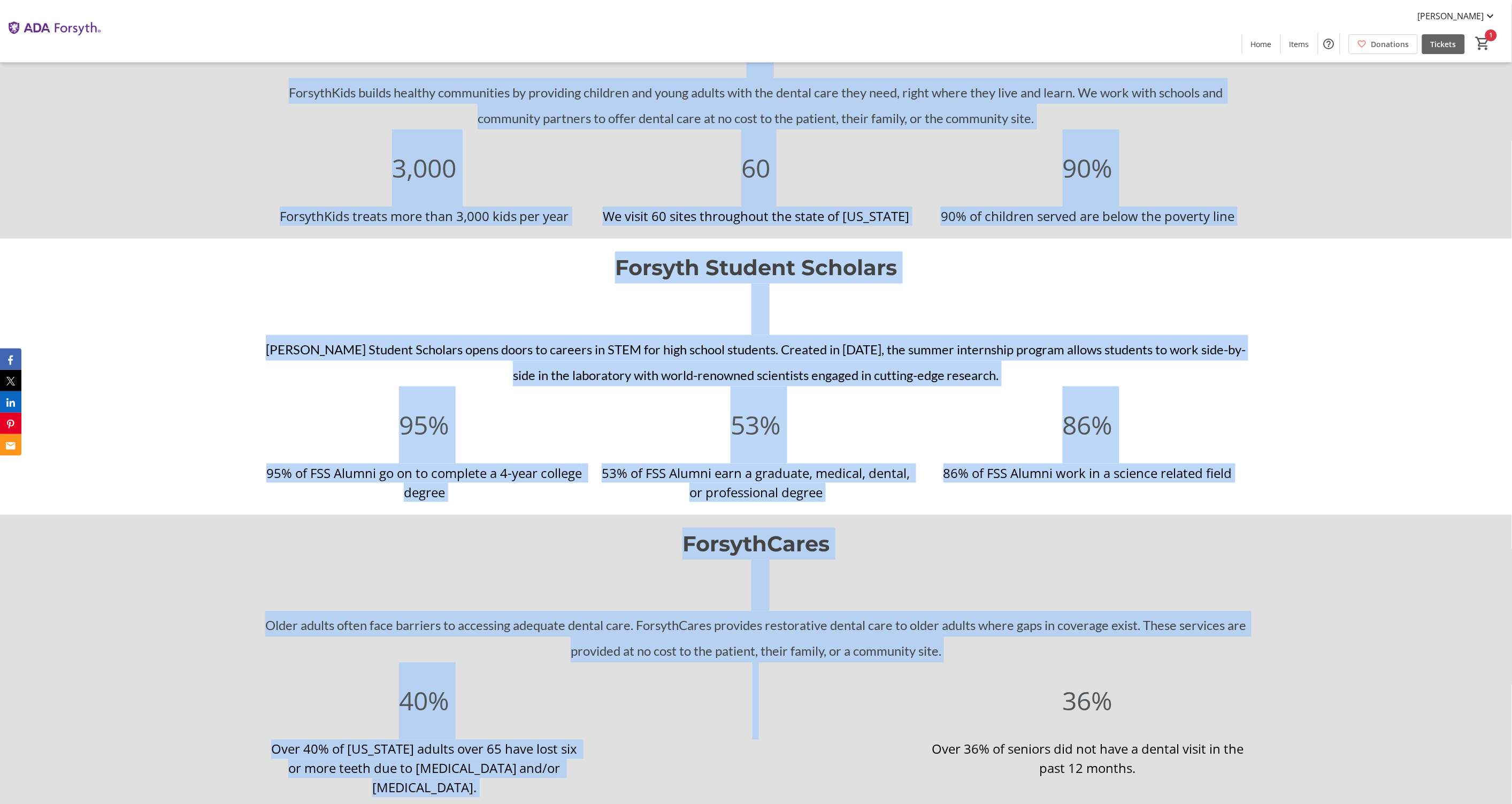
scroll to position [2563, 0]
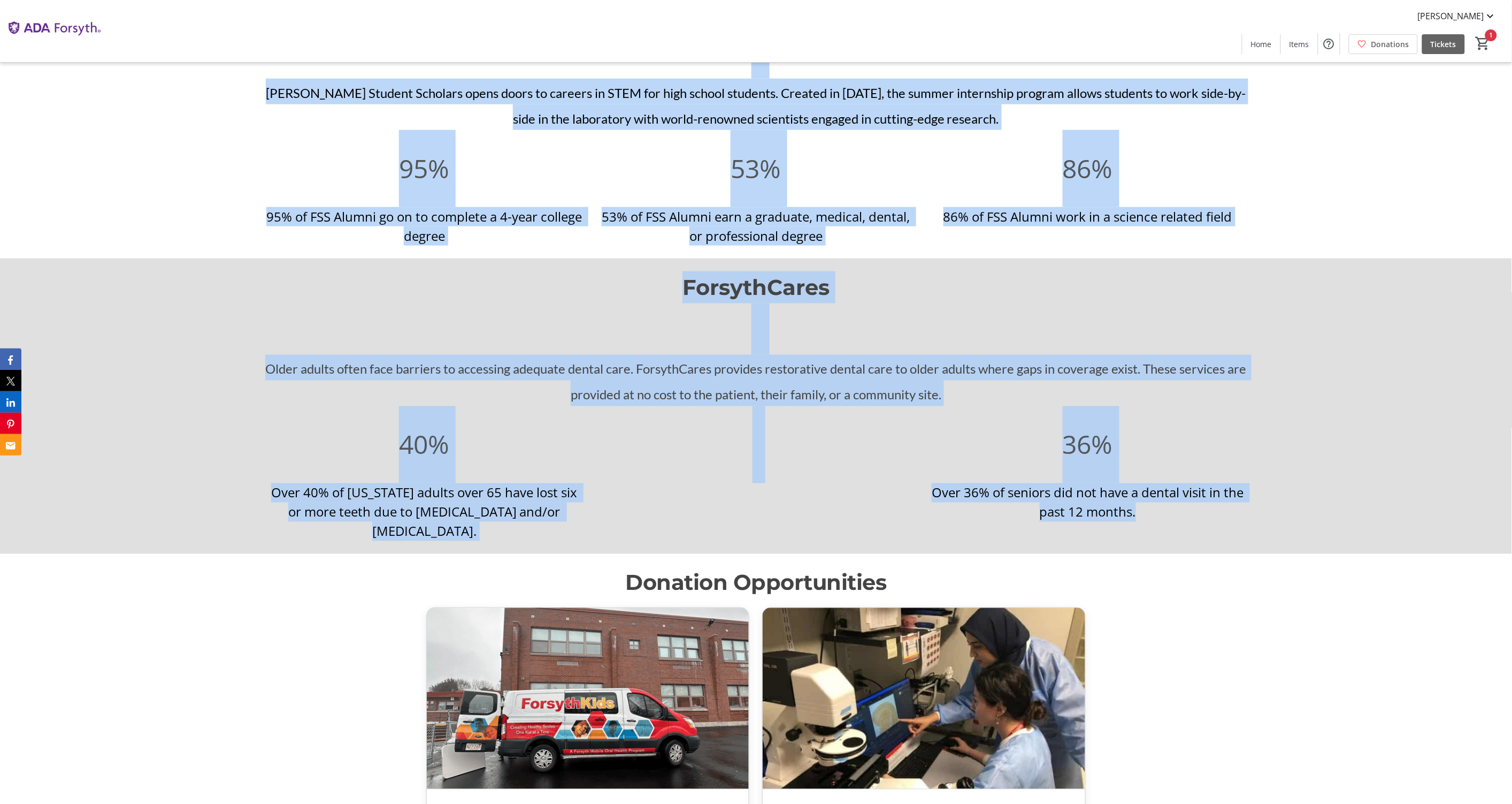
drag, startPoint x: 636, startPoint y: 107, endPoint x: 1220, endPoint y: 540, distance: 727.0
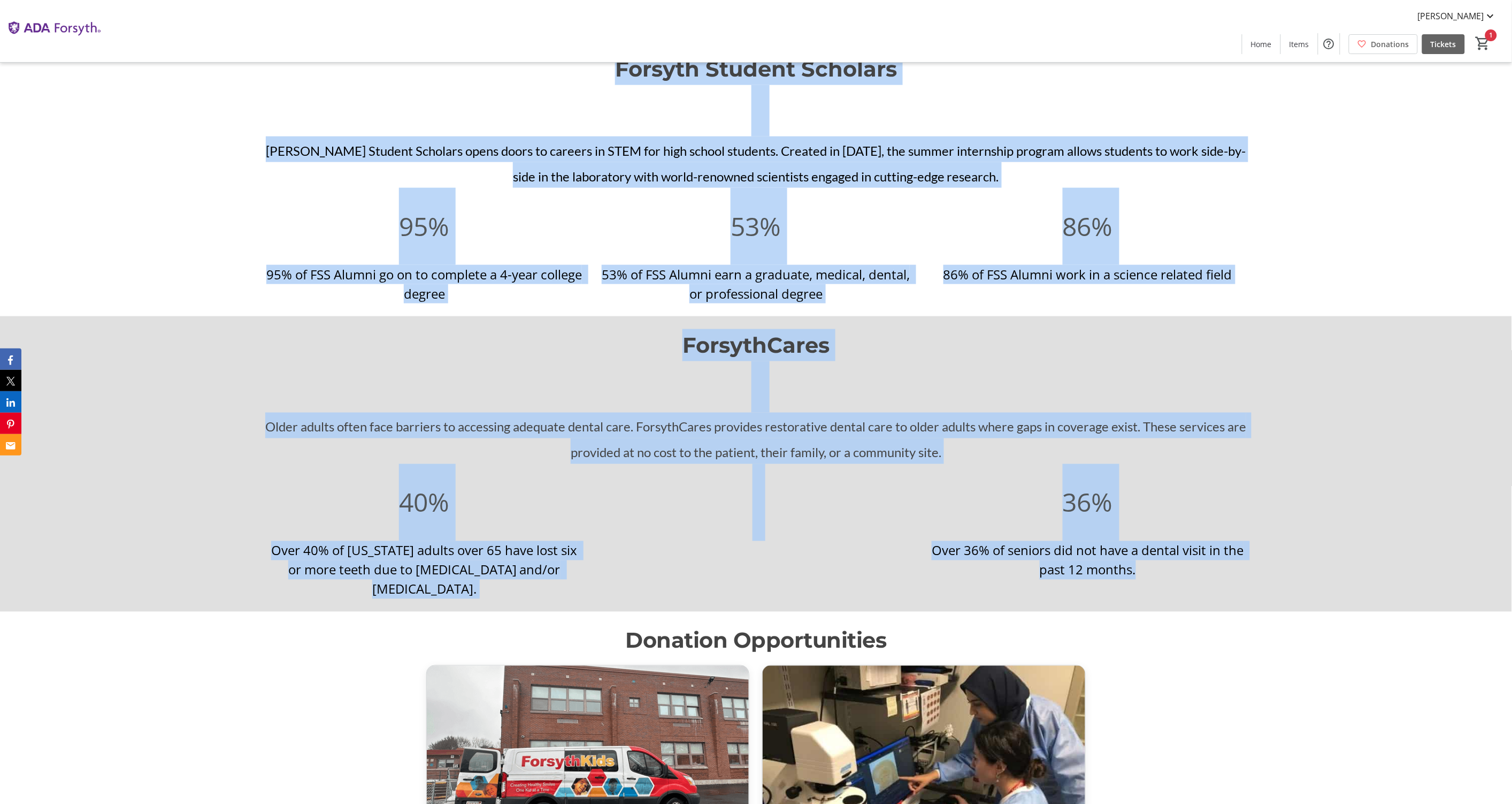
scroll to position [2493, 0]
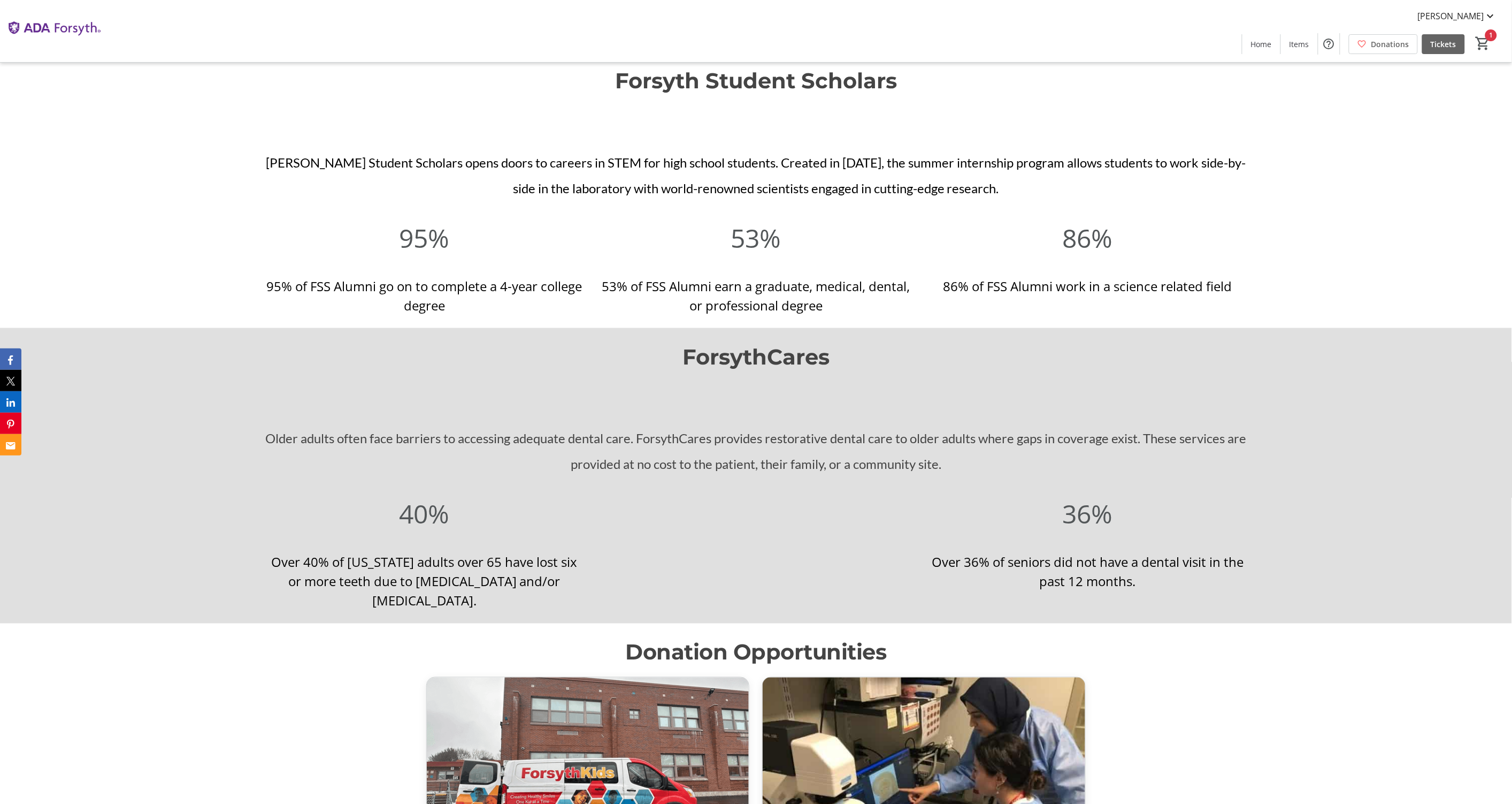
drag, startPoint x: 936, startPoint y: 479, endPoint x: 945, endPoint y: 478, distance: 9.1
click at [936, 472] on span "Older adults often face barriers to accessing adequate dental care. ForsythCare…" at bounding box center [757, 451] width 983 height 41
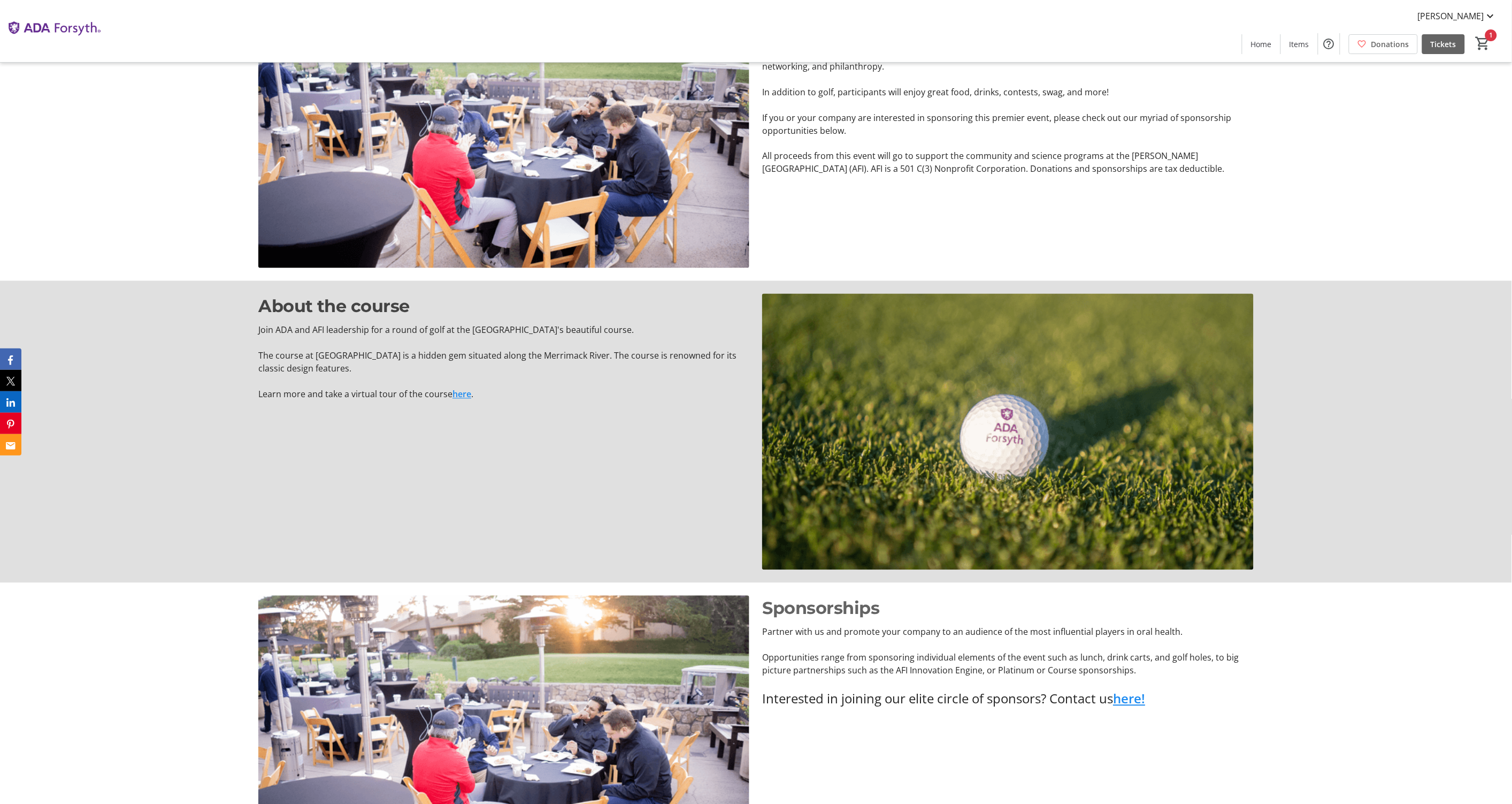
scroll to position [1200, 0]
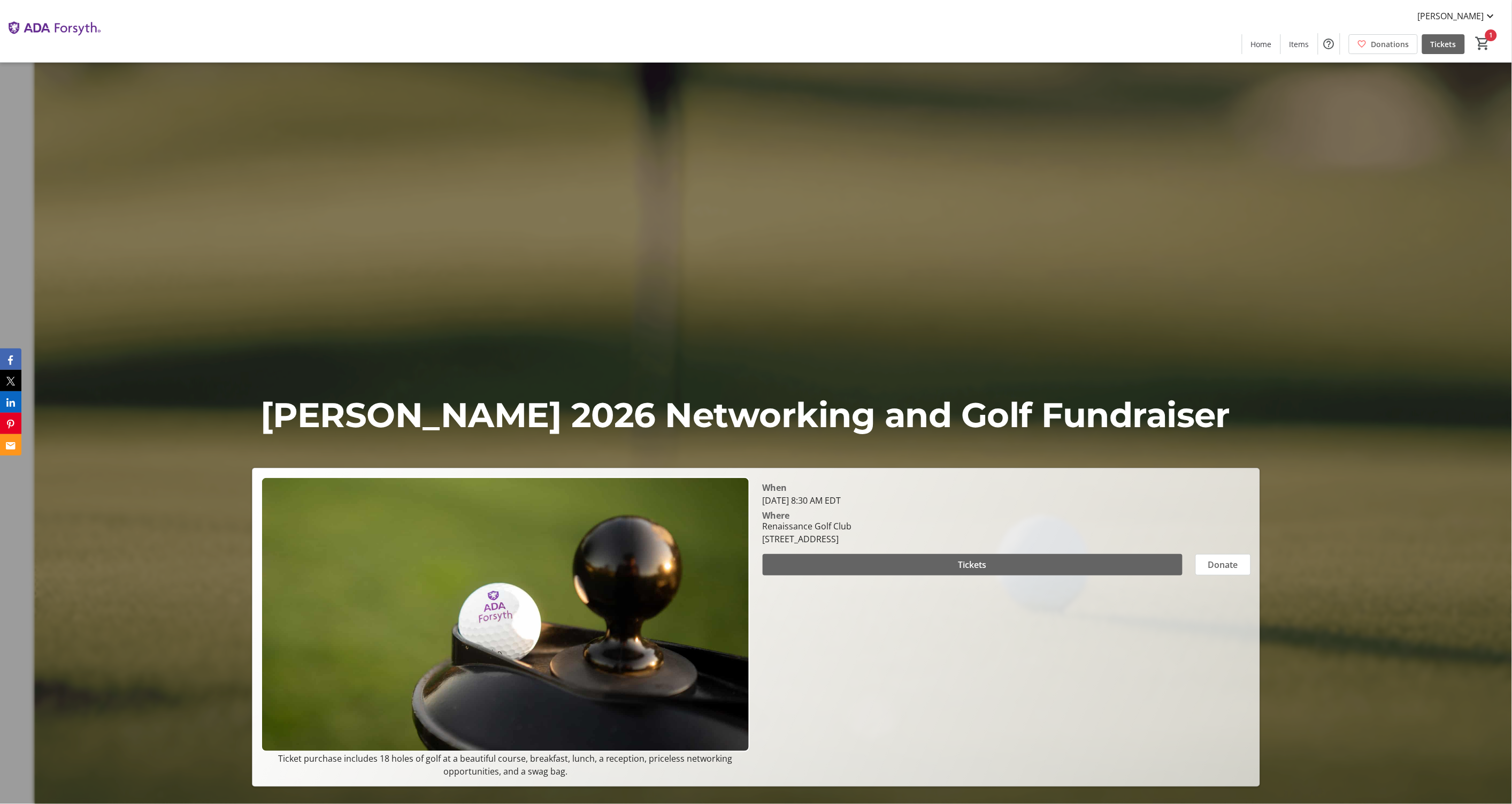
click at [790, 409] on p "[PERSON_NAME] 2026 Networking and Golf Fundraiser" at bounding box center [756, 414] width 991 height 52
click at [789, 409] on p "[PERSON_NAME] 2026 Networking and Golf Fundraiser" at bounding box center [756, 414] width 991 height 52
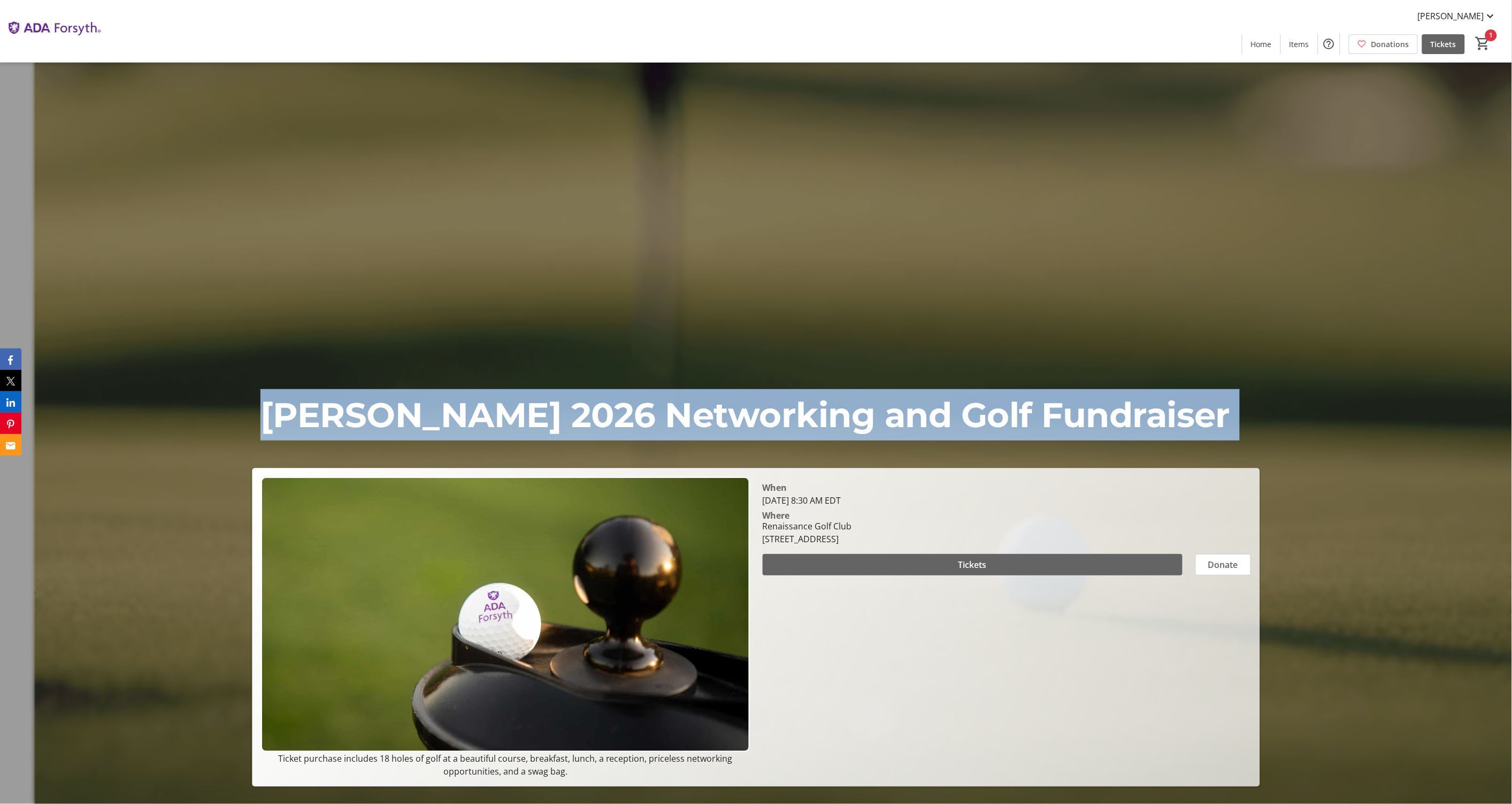
click at [789, 409] on p "[PERSON_NAME] 2026 Networking and Golf Fundraiser" at bounding box center [756, 414] width 991 height 52
copy p "[PERSON_NAME] 2026 Networking and Golf Fundraiser"
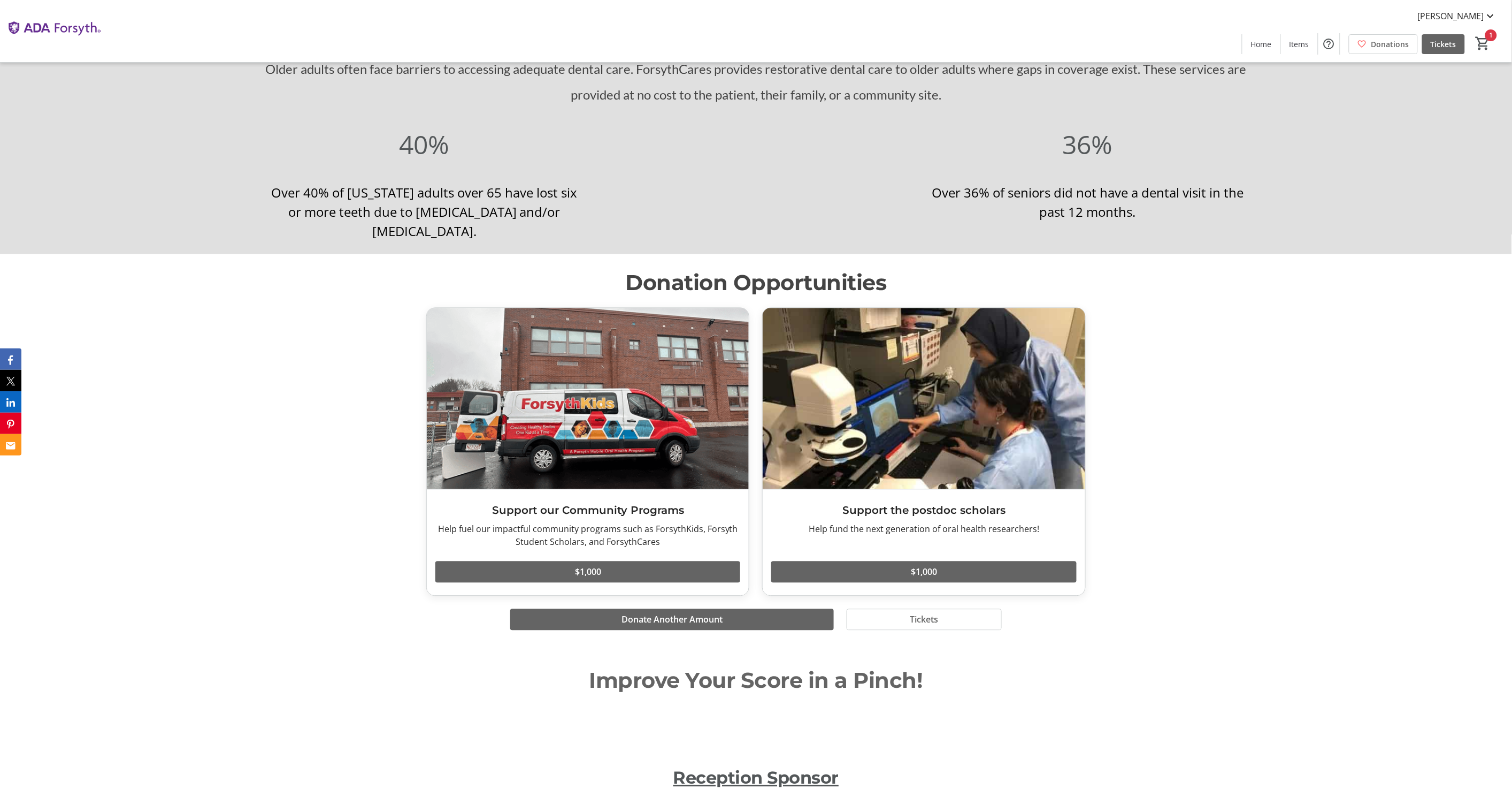
scroll to position [3148, 0]
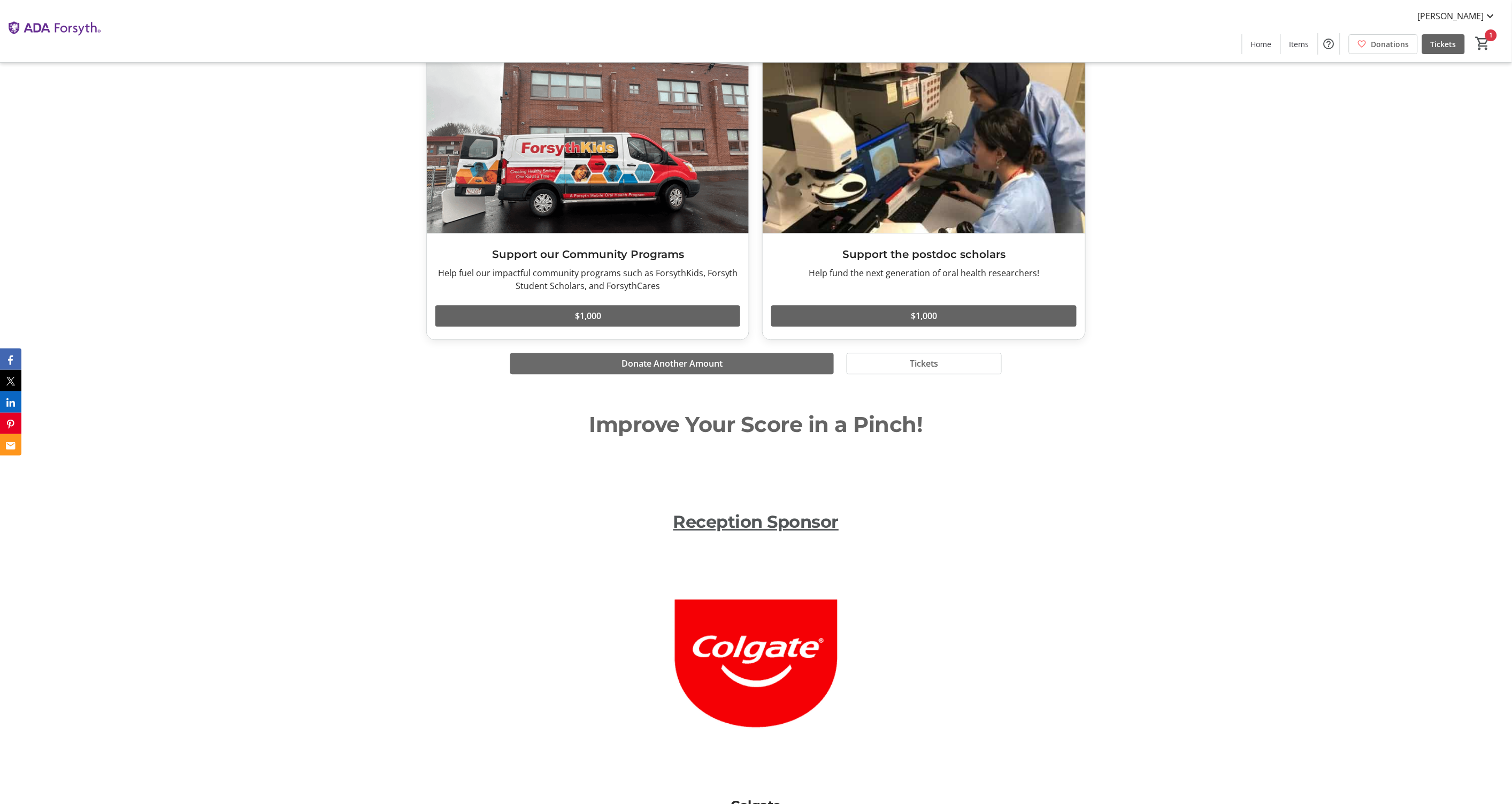
click at [691, 370] on span "Donate Another Amount" at bounding box center [672, 363] width 101 height 12
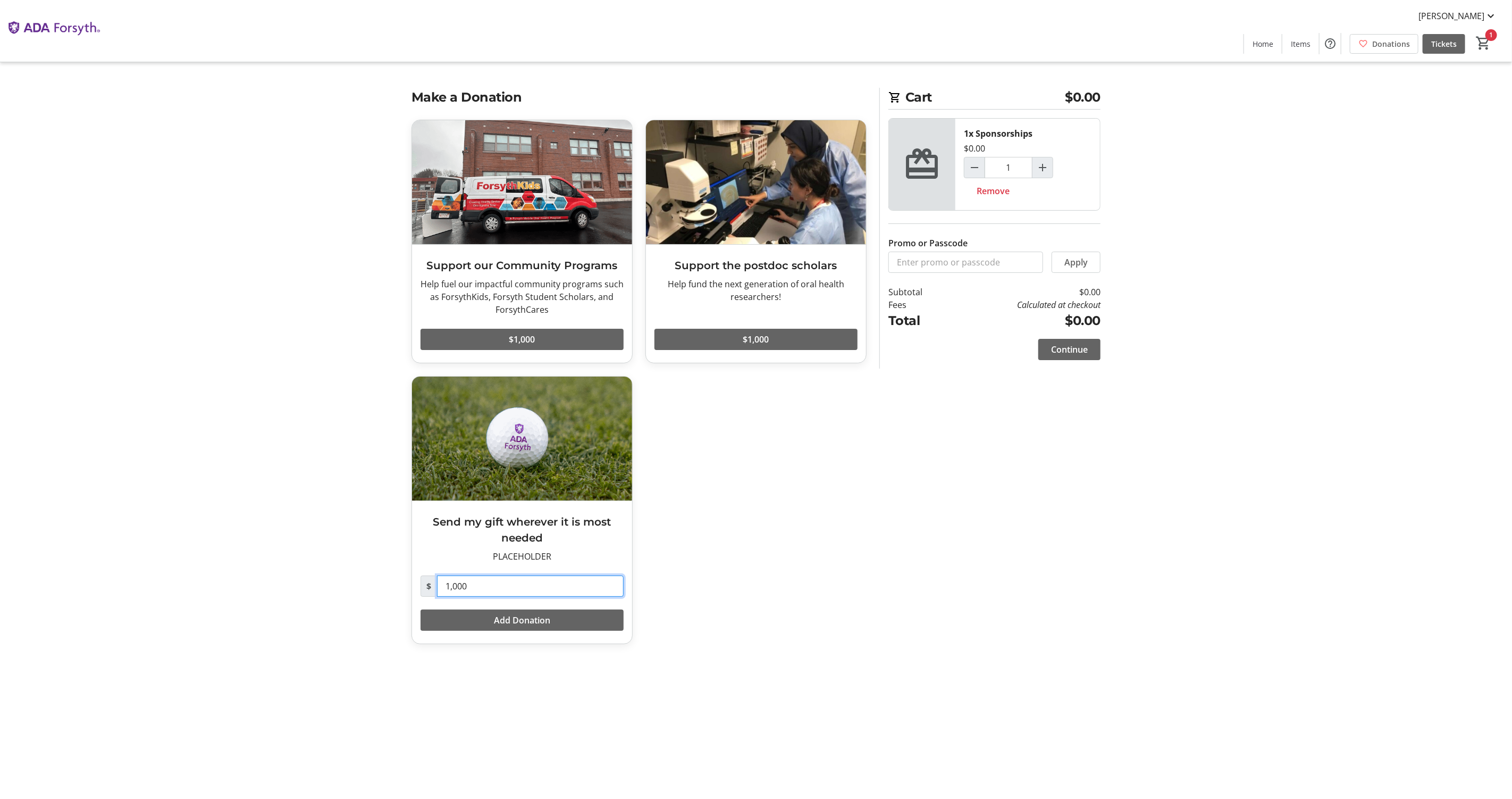
click at [537, 584] on input "1,000" at bounding box center [530, 585] width 187 height 21
click at [715, 569] on div "Support our Community Programs Help fuel our impactful community programs such …" at bounding box center [638, 388] width 468 height 537
